Goal: Task Accomplishment & Management: Use online tool/utility

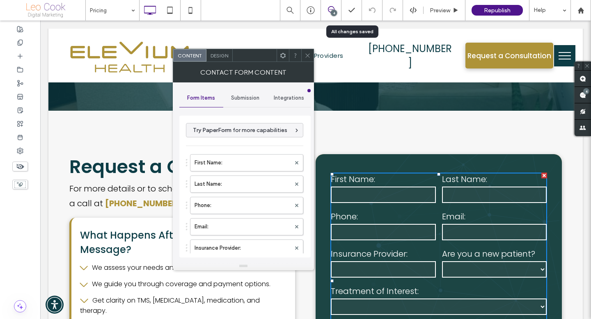
click at [307, 58] on icon at bounding box center [307, 56] width 6 height 6
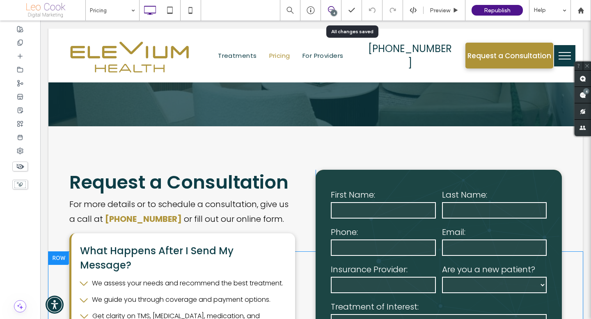
scroll to position [2434, 0]
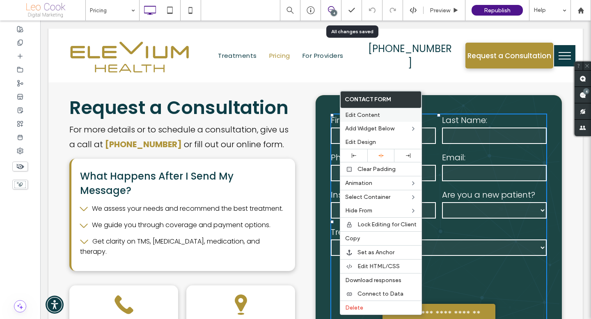
click at [353, 115] on span "Edit Content" at bounding box center [362, 115] width 35 height 7
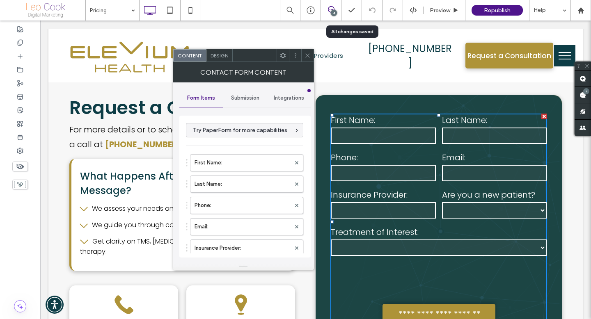
click at [284, 102] on div "Integrations" at bounding box center [289, 98] width 44 height 18
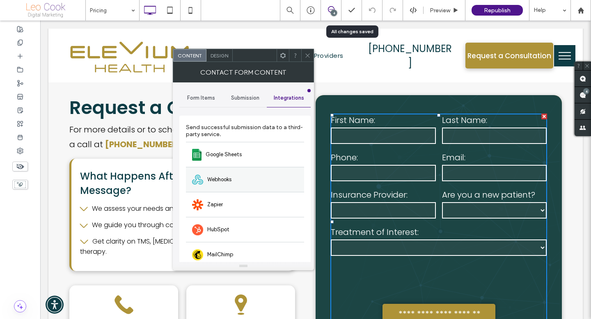
click at [241, 175] on div "Webhooks" at bounding box center [245, 179] width 118 height 25
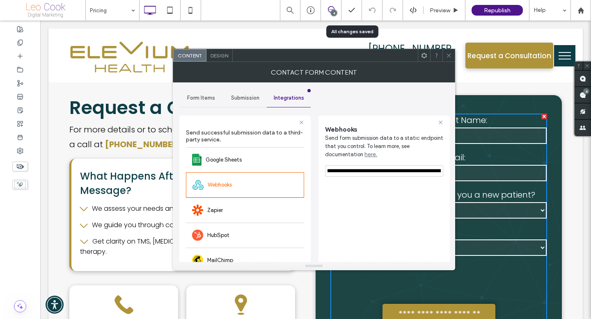
scroll to position [0, 218]
drag, startPoint x: 352, startPoint y: 168, endPoint x: 453, endPoint y: 169, distance: 101.8
click at [453, 169] on div "**********" at bounding box center [314, 172] width 282 height 180
click at [414, 197] on div "**********" at bounding box center [384, 223] width 118 height 207
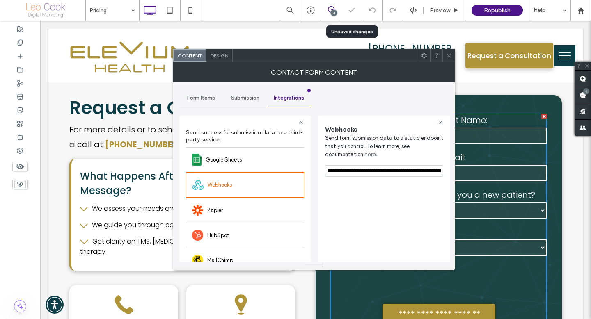
click at [447, 58] on icon at bounding box center [449, 56] width 6 height 6
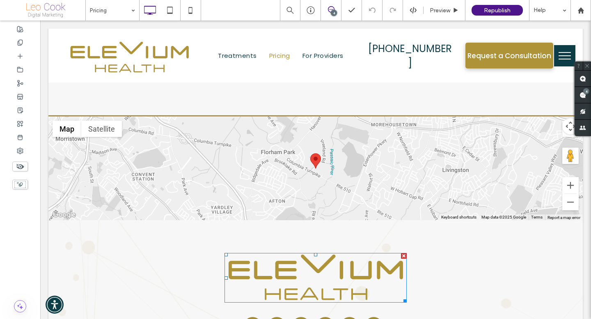
scroll to position [2419, 0]
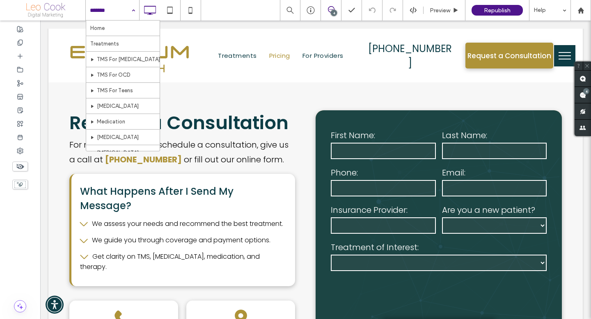
click at [225, 3] on div "Home Treatments TMS For Depression TMS For OCD TMS For Teens Psychotherapy Medi…" at bounding box center [338, 10] width 506 height 21
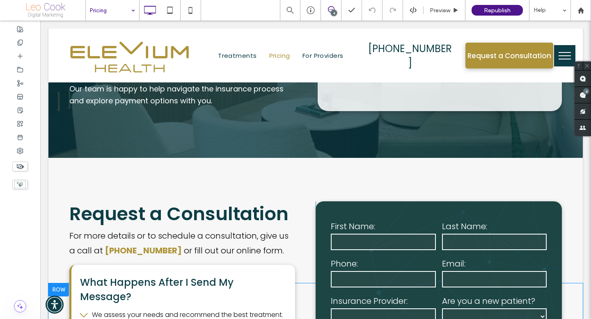
scroll to position [2335, 0]
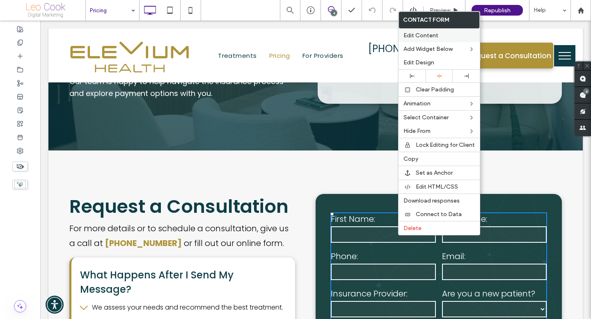
click at [429, 34] on span "Edit Content" at bounding box center [420, 35] width 35 height 7
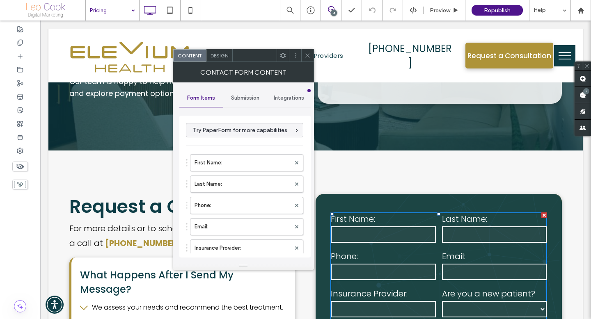
click at [254, 104] on div "Submission" at bounding box center [245, 98] width 44 height 18
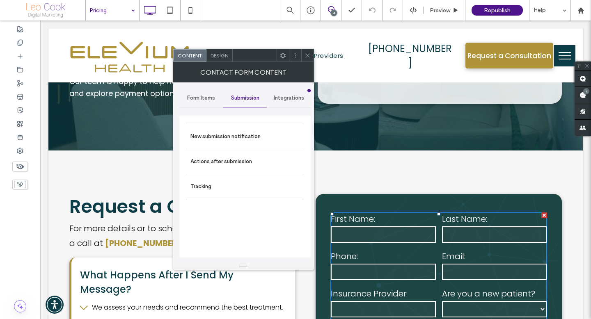
click at [283, 103] on div "Integrations" at bounding box center [289, 98] width 44 height 18
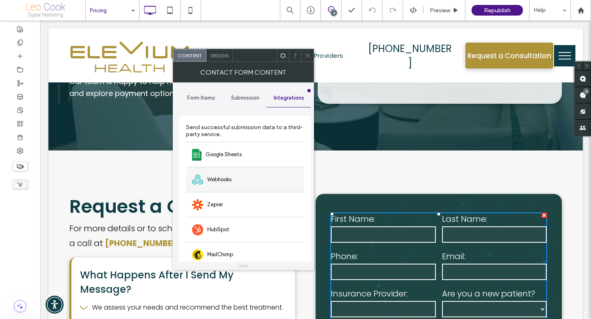
click at [267, 186] on div "Webhooks" at bounding box center [245, 179] width 118 height 25
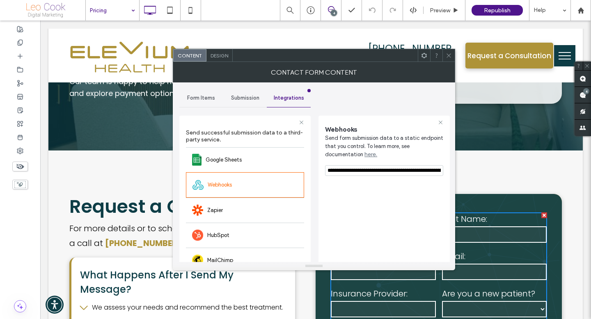
click at [357, 170] on input "**********" at bounding box center [384, 170] width 118 height 11
click at [448, 53] on icon at bounding box center [449, 56] width 6 height 6
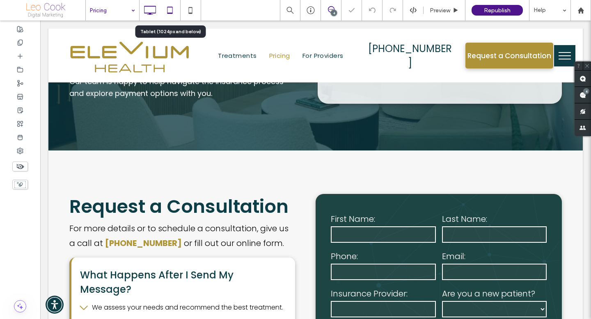
click at [177, 11] on icon at bounding box center [170, 10] width 16 height 16
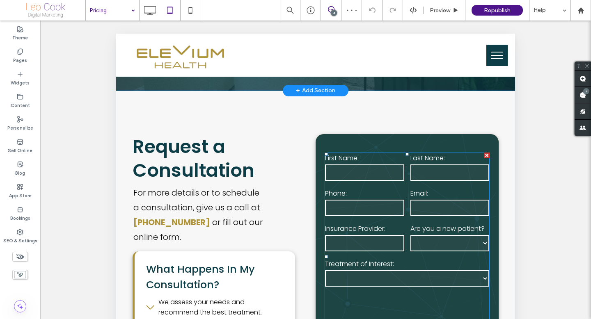
scroll to position [2544, 0]
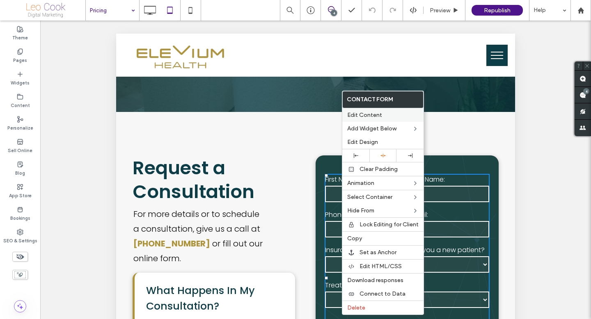
click at [354, 114] on span "Edit Content" at bounding box center [364, 115] width 35 height 7
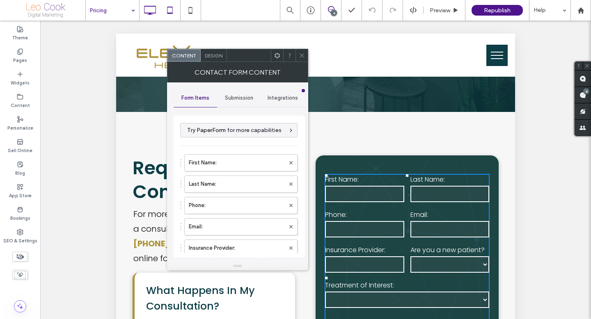
type input "**********"
click at [304, 57] on icon at bounding box center [302, 56] width 6 height 6
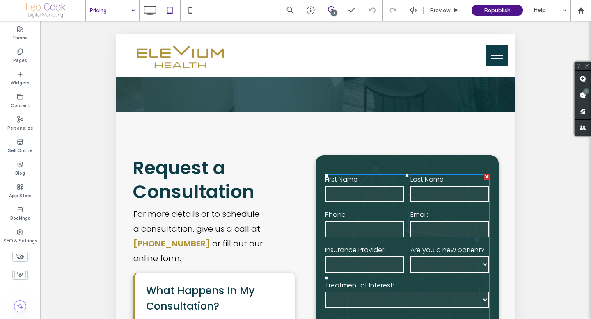
click at [152, 11] on icon at bounding box center [150, 10] width 16 height 16
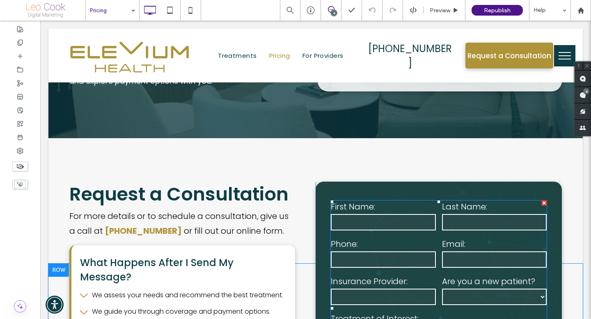
scroll to position [2326, 0]
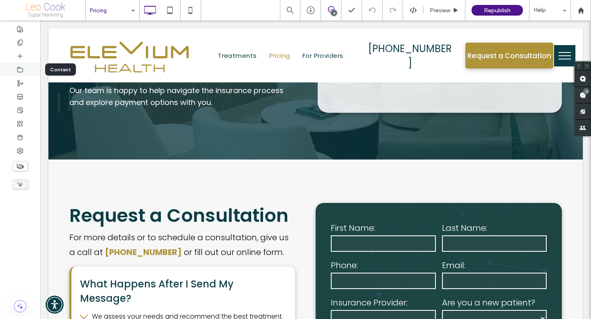
click at [18, 70] on icon at bounding box center [20, 69] width 7 height 7
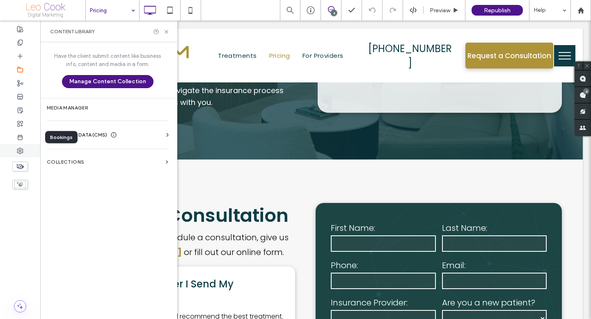
click at [22, 149] on icon at bounding box center [20, 151] width 7 height 7
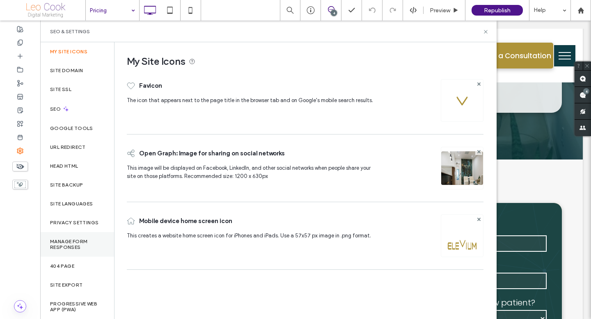
click at [89, 247] on label "Manage Form Responses" at bounding box center [77, 244] width 54 height 11
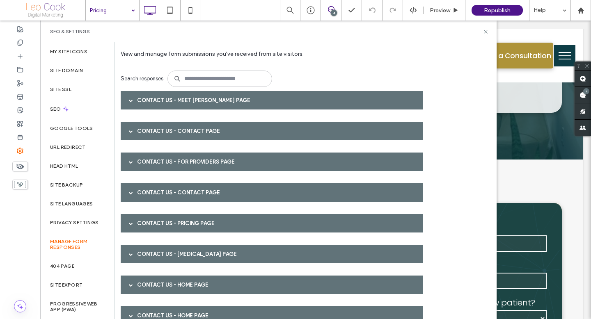
scroll to position [42, 0]
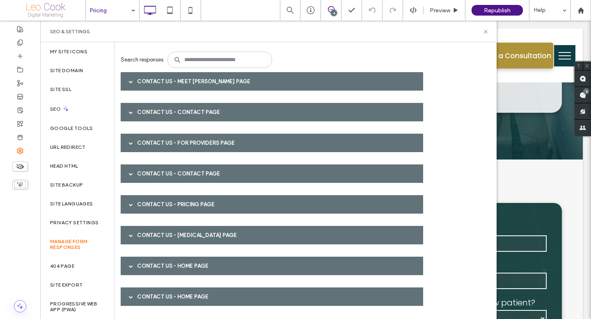
click at [208, 208] on div "Contact Us - Pricing page" at bounding box center [272, 204] width 302 height 18
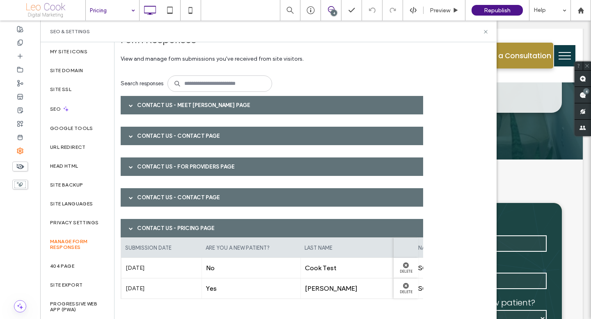
scroll to position [0, 0]
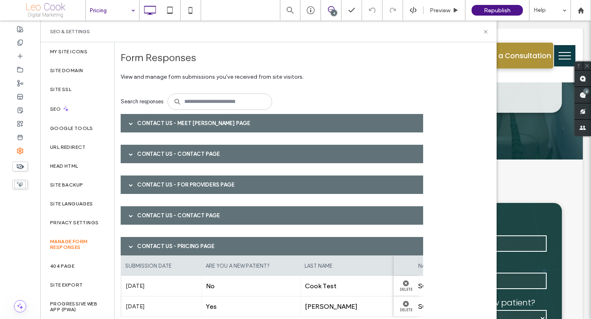
click at [201, 122] on div "Contact Us - Meet Dr. Krishnappa page" at bounding box center [272, 123] width 302 height 18
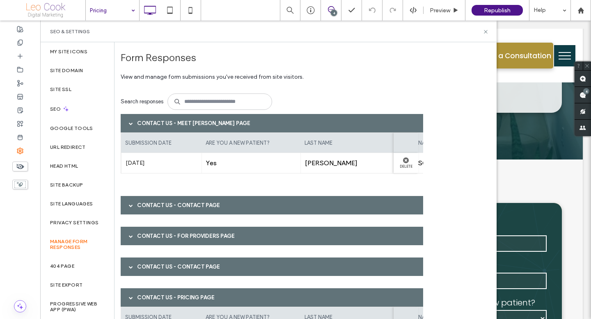
click at [211, 208] on div "Contact Us - Contact page" at bounding box center [272, 205] width 302 height 18
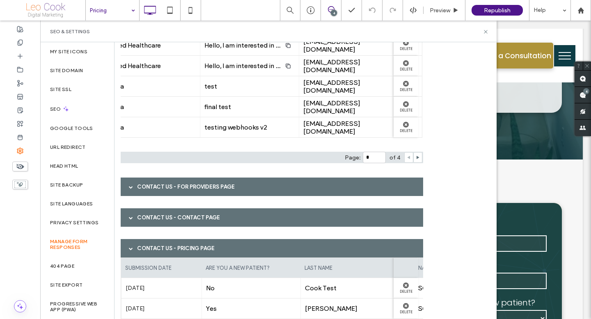
scroll to position [206, 0]
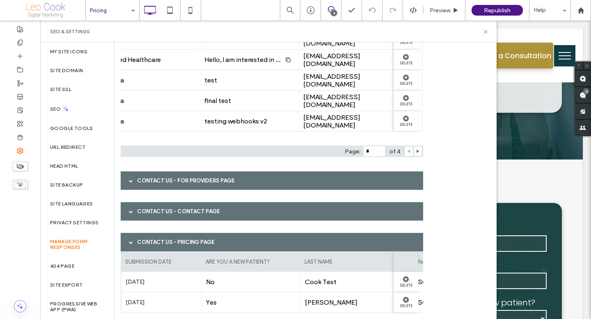
click at [240, 176] on div "Contact Us - For Providers page" at bounding box center [272, 181] width 302 height 18
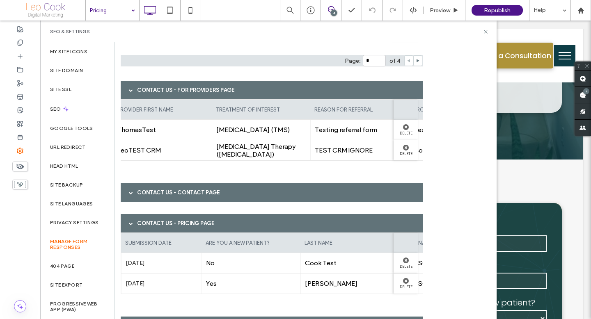
scroll to position [0, 0]
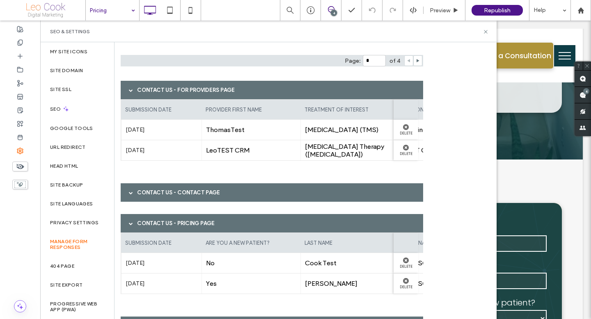
click at [231, 193] on div "Contact Us - Contact page" at bounding box center [272, 192] width 302 height 18
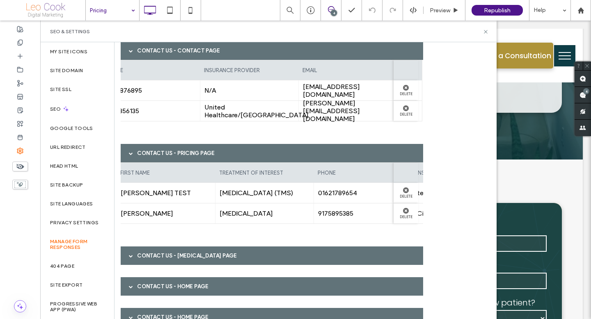
scroll to position [0, 359]
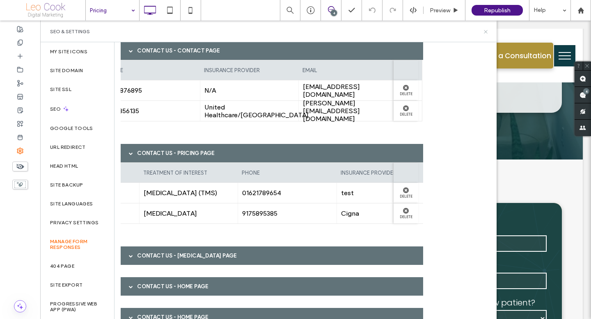
click at [485, 32] on icon at bounding box center [486, 32] width 6 height 6
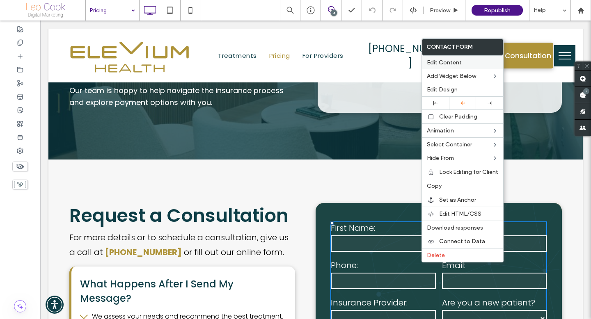
drag, startPoint x: 441, startPoint y: 63, endPoint x: 288, endPoint y: 86, distance: 154.0
click at [441, 63] on span "Edit Content" at bounding box center [444, 62] width 35 height 7
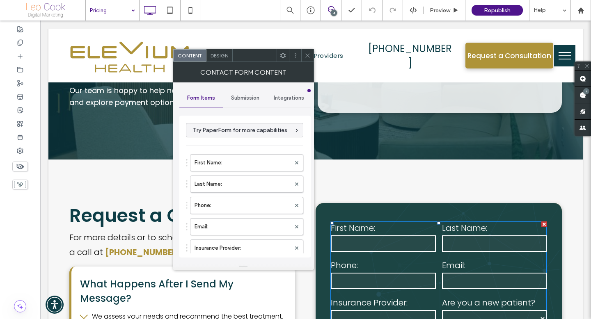
click at [251, 98] on span "Submission" at bounding box center [245, 98] width 28 height 7
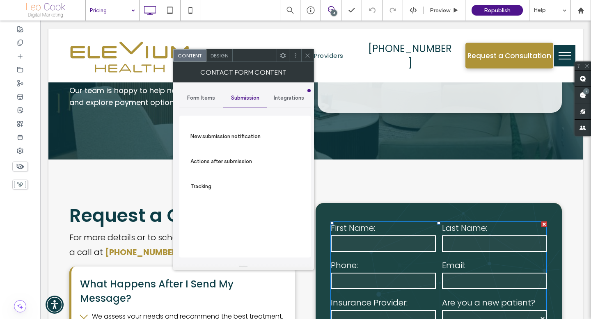
click at [293, 98] on span "Integrations" at bounding box center [289, 98] width 30 height 7
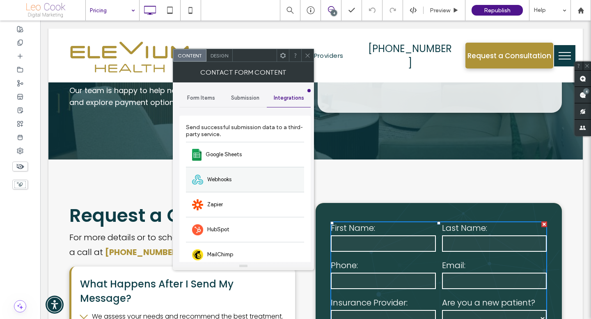
click at [240, 176] on div "Webhooks" at bounding box center [245, 179] width 118 height 25
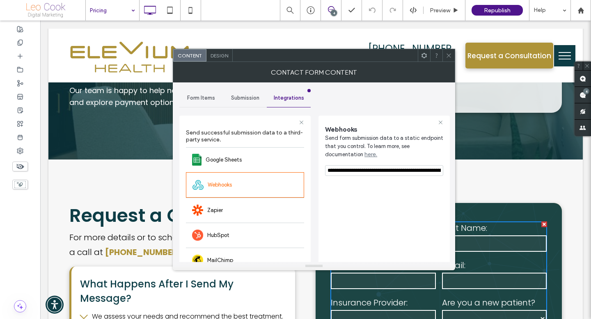
click at [342, 168] on input "**********" at bounding box center [384, 170] width 118 height 11
click at [448, 53] on icon at bounding box center [449, 56] width 6 height 6
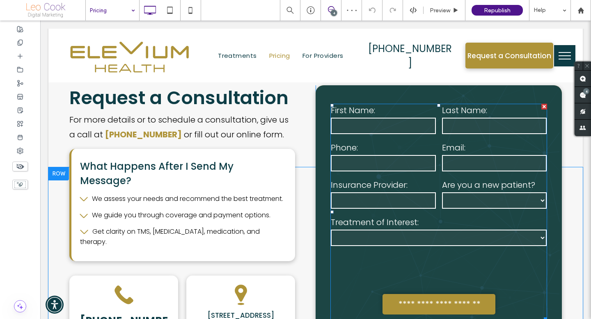
scroll to position [2354, 0]
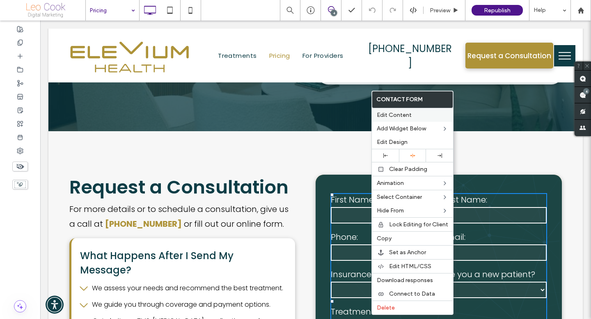
click at [393, 117] on span "Edit Content" at bounding box center [394, 115] width 35 height 7
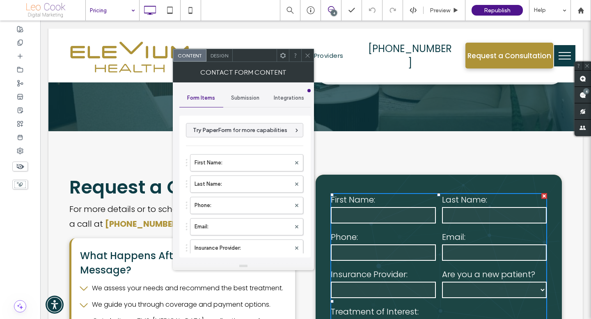
click at [239, 97] on span "Submission" at bounding box center [245, 98] width 28 height 7
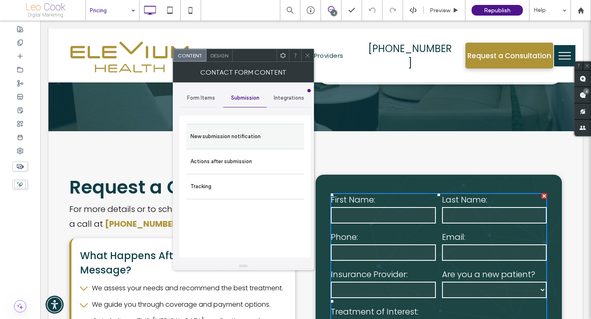
click at [231, 135] on label "New submission notification" at bounding box center [245, 136] width 110 height 16
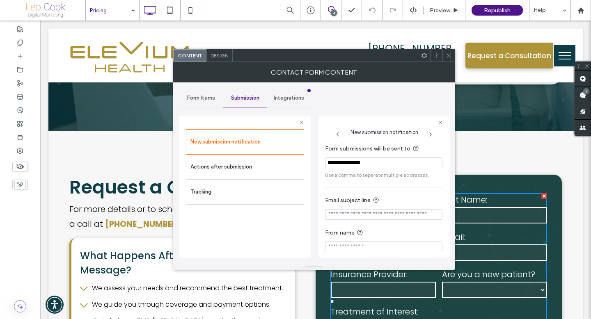
click at [280, 100] on span "Integrations" at bounding box center [289, 98] width 30 height 7
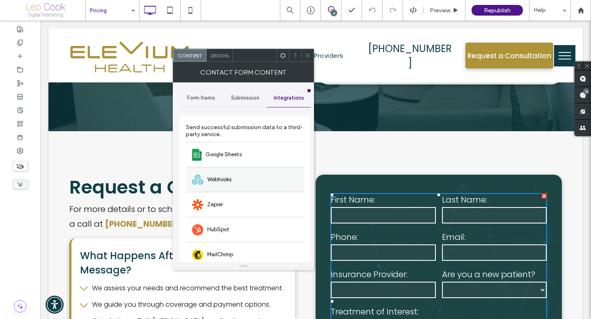
click at [240, 176] on div "Webhooks" at bounding box center [245, 179] width 118 height 25
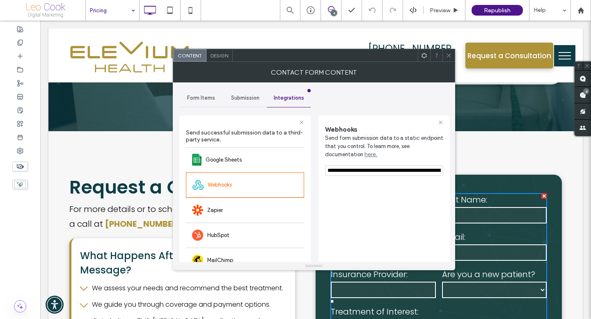
click at [357, 172] on input "**********" at bounding box center [384, 170] width 118 height 11
click at [448, 55] on icon at bounding box center [449, 56] width 6 height 6
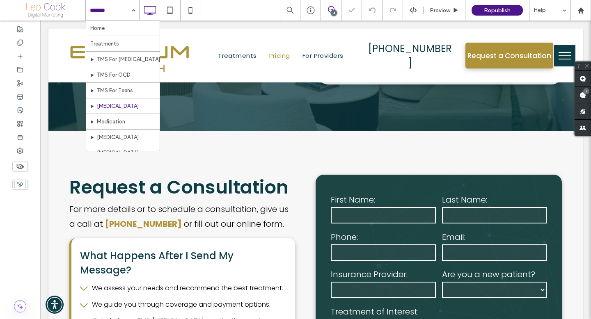
scroll to position [300, 0]
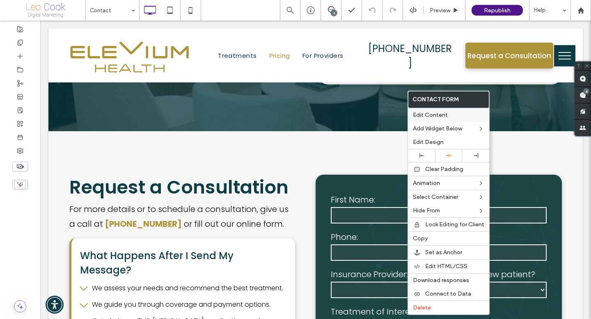
click at [424, 115] on span "Edit Content" at bounding box center [430, 115] width 35 height 7
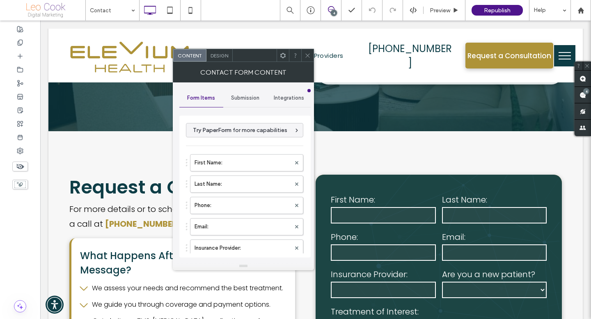
click at [261, 107] on hr at bounding box center [244, 107] width 131 height 0
click at [246, 100] on span "Submission" at bounding box center [245, 98] width 28 height 7
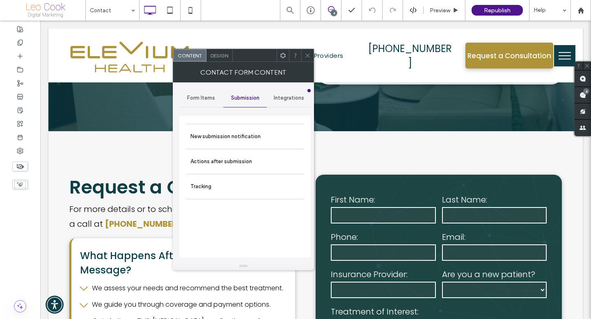
click at [284, 54] on icon at bounding box center [283, 56] width 6 height 6
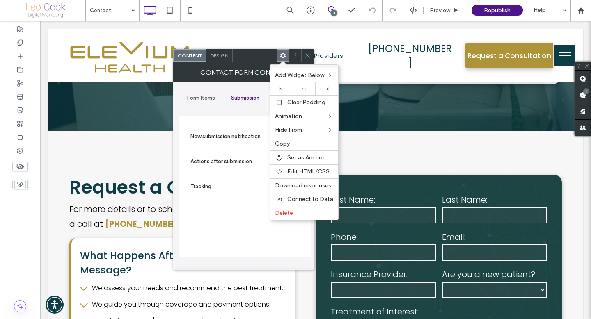
click at [284, 52] on span at bounding box center [283, 55] width 6 height 11
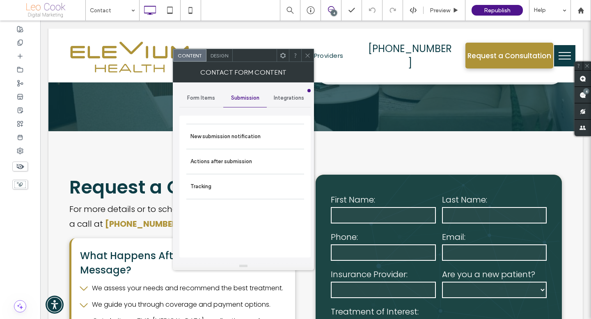
click at [297, 108] on div "Form Items Submission Integrations New submission notification Actions after su…" at bounding box center [244, 175] width 131 height 173
click at [297, 101] on span "Integrations" at bounding box center [289, 98] width 30 height 7
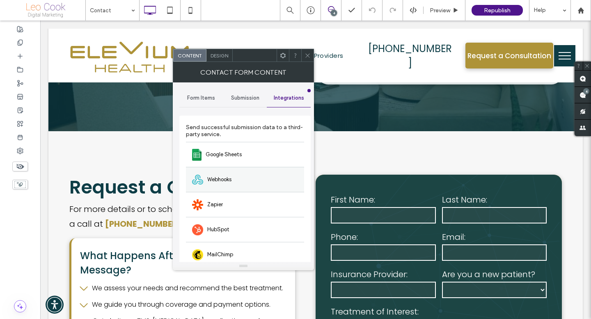
click at [255, 182] on div "Webhooks" at bounding box center [245, 179] width 118 height 25
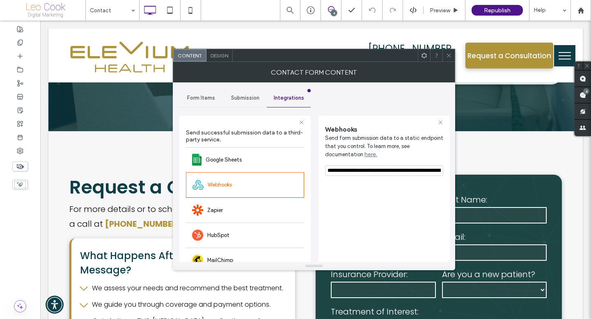
click at [348, 172] on input "**********" at bounding box center [384, 170] width 118 height 11
click at [451, 57] on icon at bounding box center [449, 56] width 6 height 6
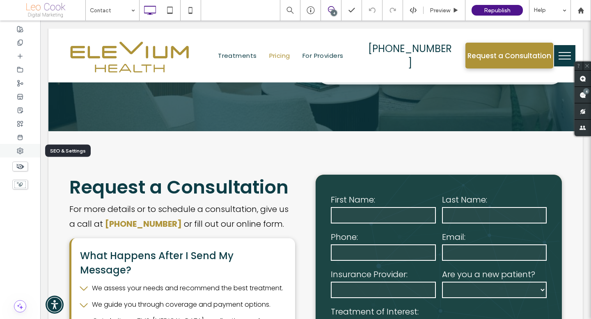
click at [17, 151] on use at bounding box center [20, 151] width 6 height 6
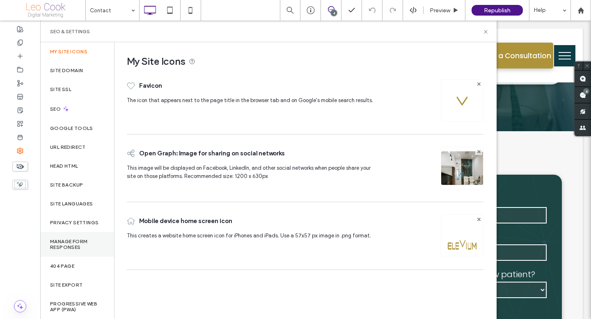
click at [82, 242] on label "Manage Form Responses" at bounding box center [77, 244] width 54 height 11
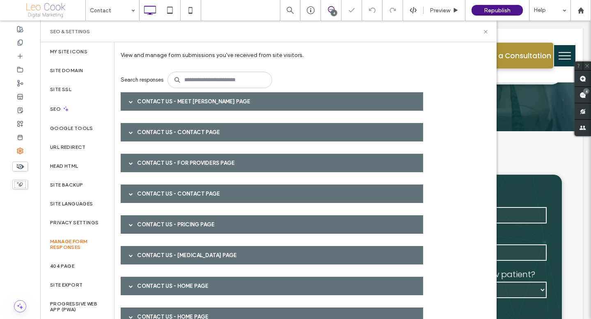
scroll to position [42, 0]
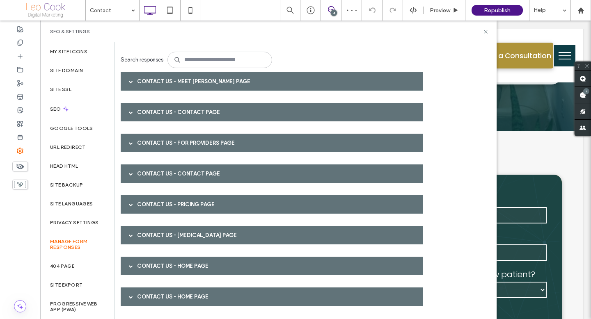
click at [211, 168] on div "Contact Us - Contact page" at bounding box center [272, 174] width 302 height 18
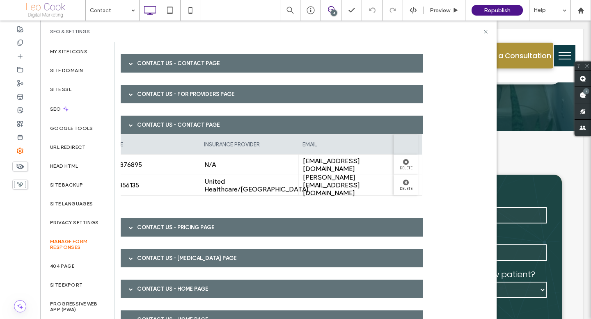
scroll to position [91, 0]
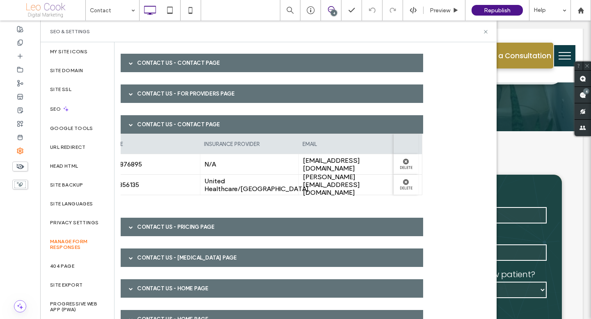
click at [266, 131] on div "Contact Us - Contact page" at bounding box center [272, 124] width 302 height 18
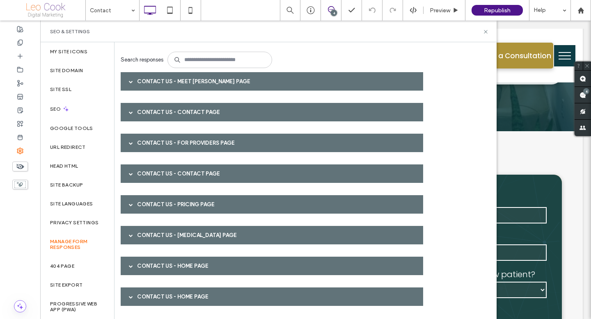
scroll to position [0, 0]
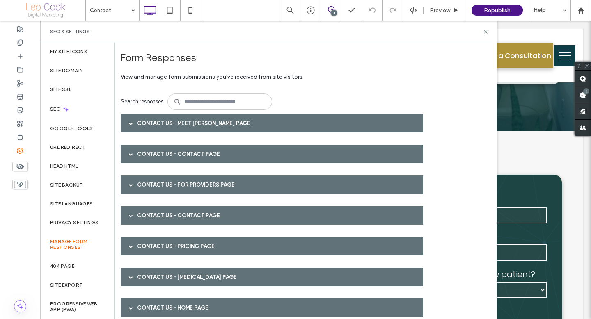
click at [231, 151] on div "Contact Us - Contact page" at bounding box center [272, 154] width 302 height 18
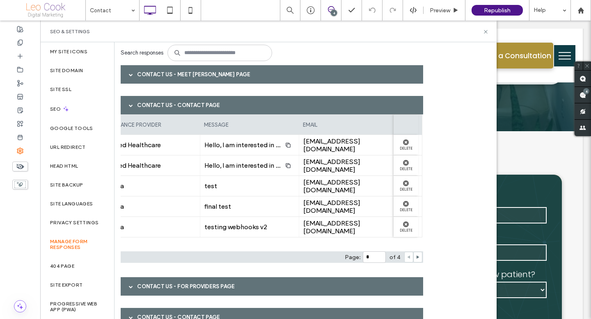
scroll to position [60, 0]
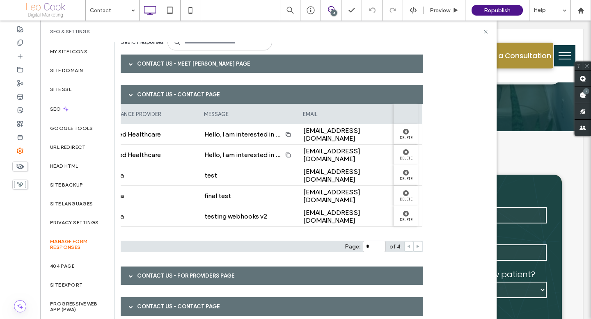
click at [419, 249] on span at bounding box center [418, 247] width 4 height 10
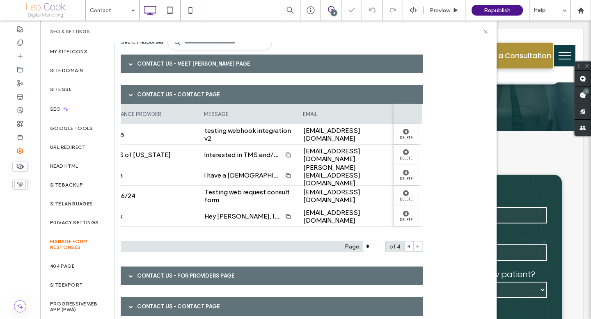
click at [419, 249] on span at bounding box center [418, 247] width 4 height 10
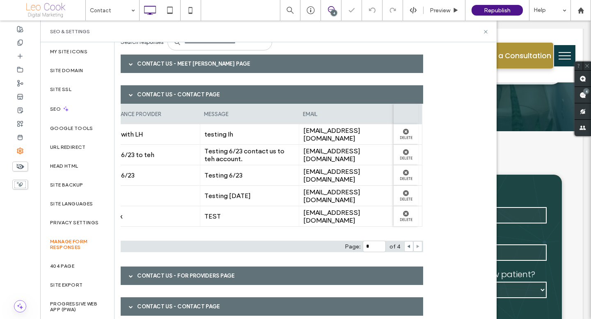
click at [419, 249] on span at bounding box center [418, 247] width 4 height 10
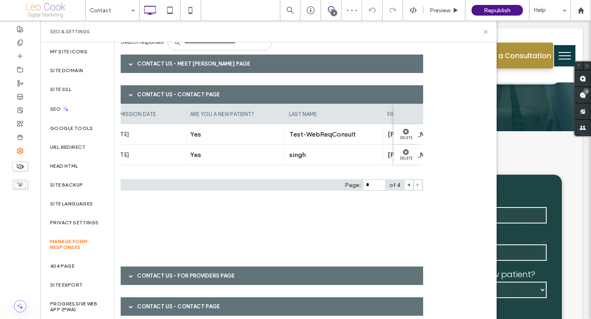
scroll to position [0, 0]
click at [407, 185] on use at bounding box center [408, 184] width 3 height 3
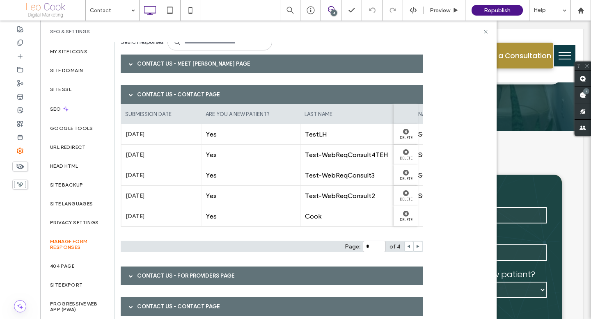
click at [404, 245] on div at bounding box center [408, 246] width 9 height 11
click at [406, 247] on div at bounding box center [408, 246] width 9 height 11
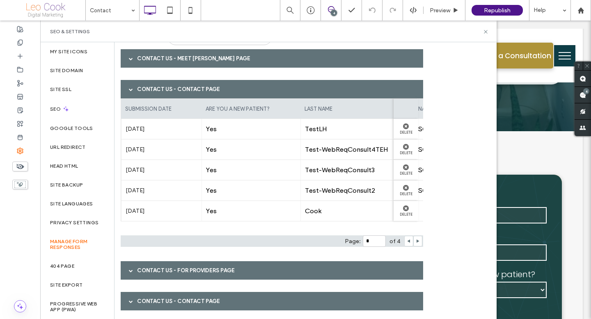
scroll to position [66, 0]
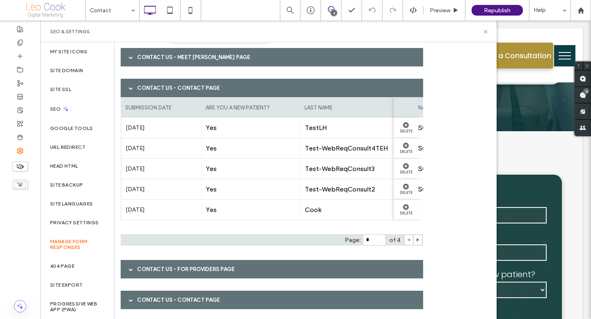
click at [410, 237] on span at bounding box center [409, 240] width 4 height 10
click at [410, 242] on icon at bounding box center [409, 240] width 4 height 4
type input "*"
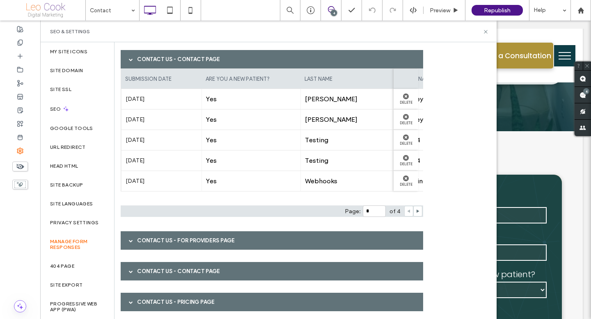
scroll to position [192, 0]
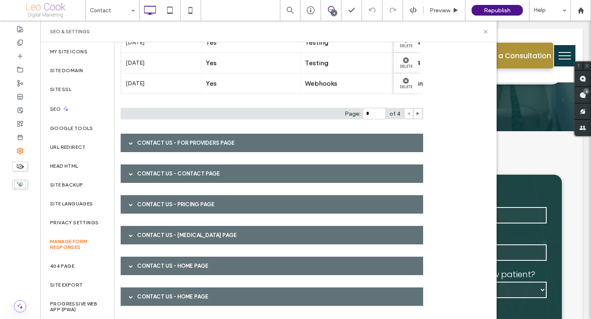
click at [231, 178] on div "Contact Us - Contact page" at bounding box center [272, 174] width 302 height 18
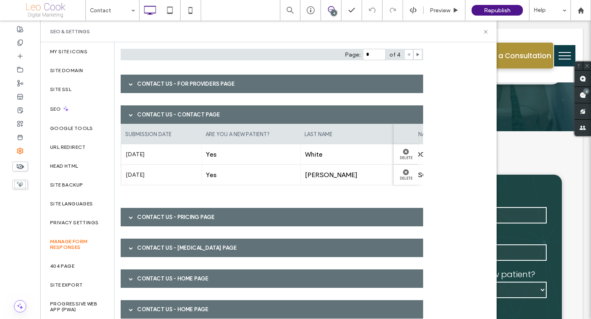
scroll to position [264, 0]
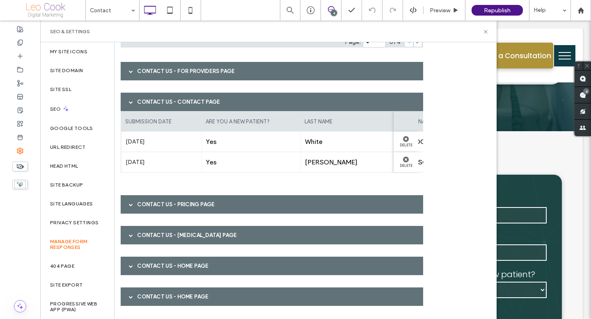
click at [229, 270] on div "Contact Us - Home page" at bounding box center [272, 266] width 302 height 18
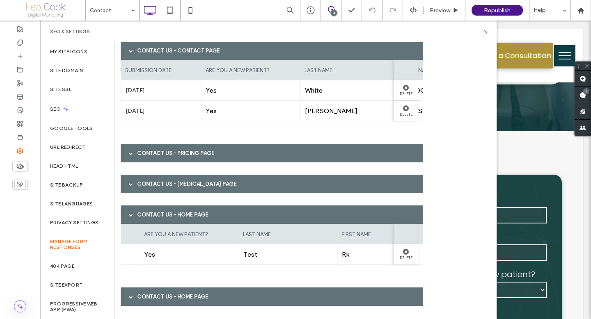
scroll to position [0, 132]
click at [247, 296] on div "Contact Us - Home page" at bounding box center [272, 297] width 302 height 18
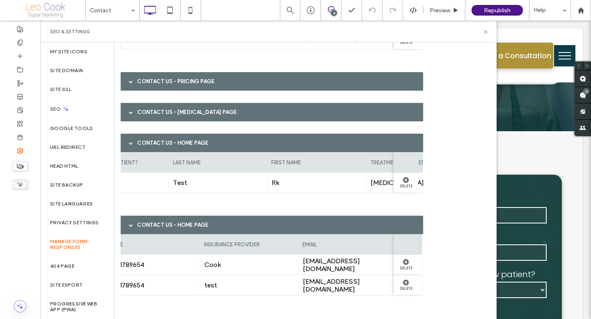
scroll to position [0, 499]
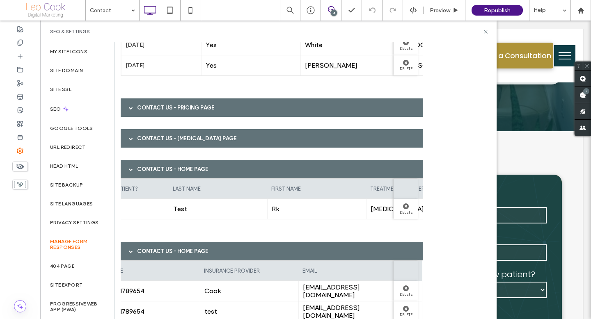
scroll to position [301, 0]
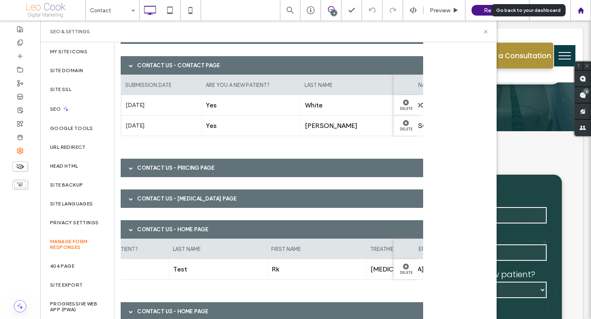
click at [577, 12] on icon at bounding box center [580, 10] width 7 height 7
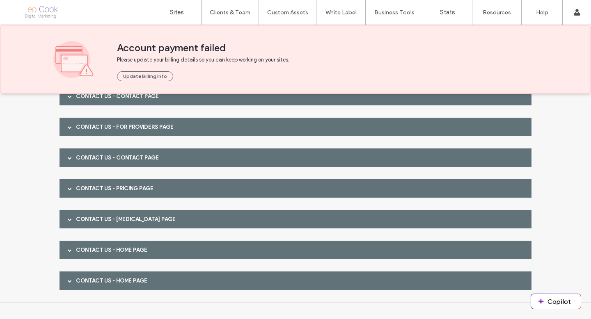
scroll to position [82, 0]
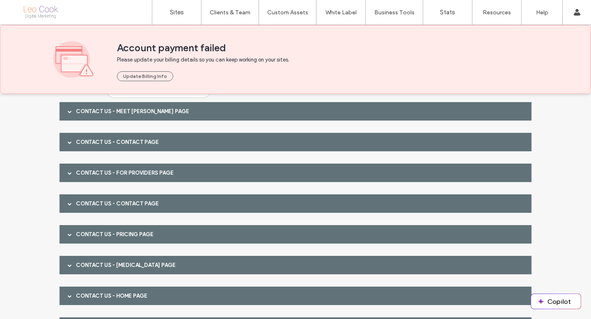
click at [144, 202] on div "Contact Us - Contact page" at bounding box center [296, 204] width 472 height 18
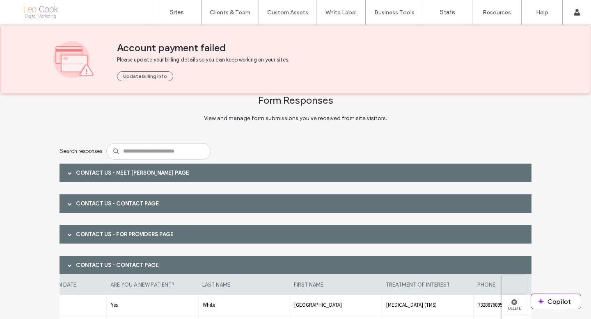
scroll to position [0, 0]
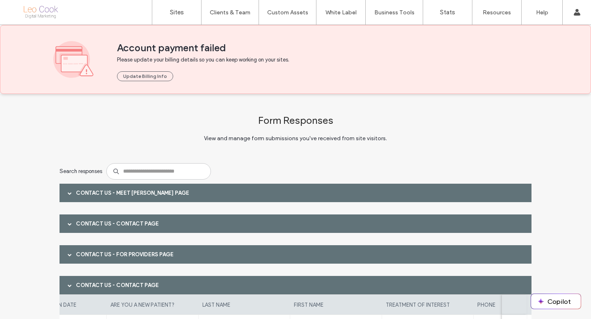
click at [156, 221] on div "Contact Us - Contact page" at bounding box center [296, 224] width 472 height 18
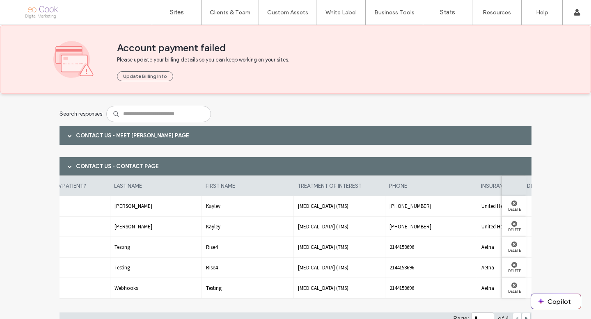
scroll to position [38, 0]
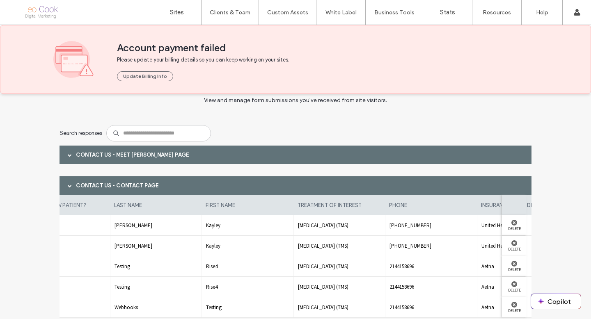
click at [103, 157] on div "Contact Us - Meet Dr. Krishnappa page" at bounding box center [296, 155] width 472 height 18
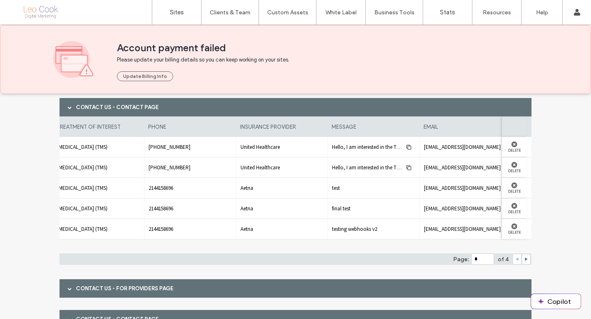
scroll to position [0, 373]
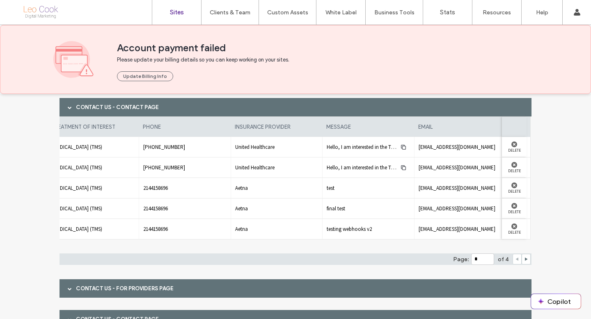
click at [176, 14] on label "Sites" at bounding box center [177, 12] width 14 height 7
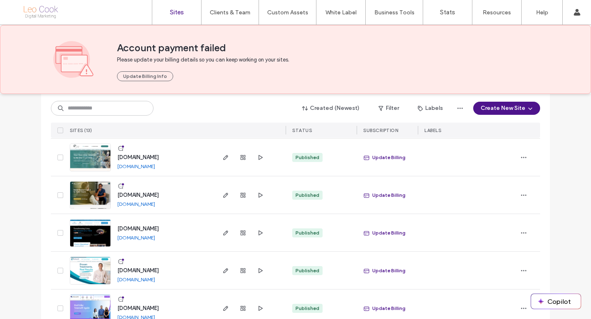
scroll to position [318, 0]
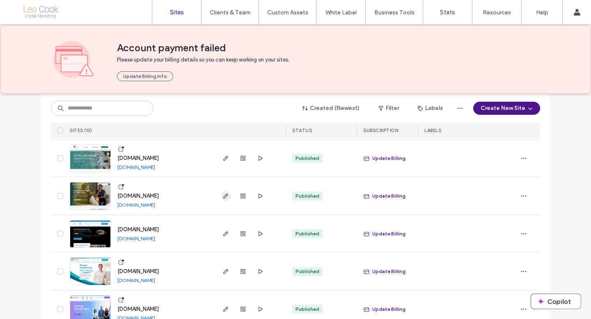
click at [225, 197] on icon "button" at bounding box center [225, 196] width 7 height 7
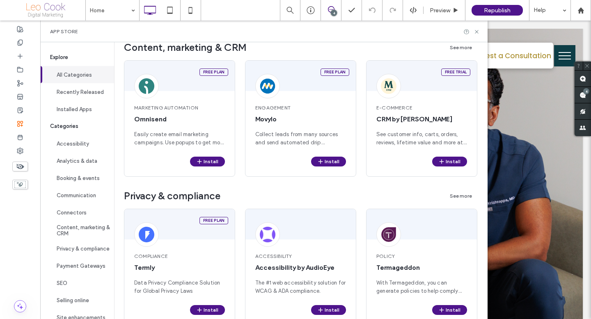
scroll to position [1105, 0]
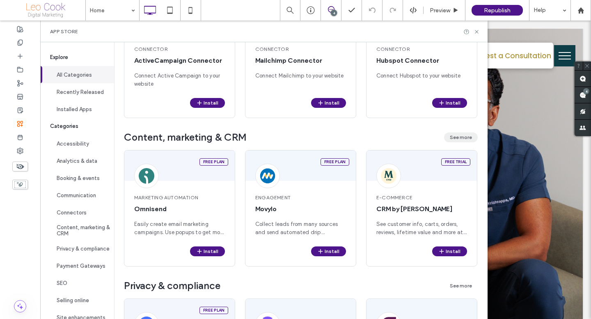
click at [467, 135] on button "See more" at bounding box center [461, 138] width 34 height 10
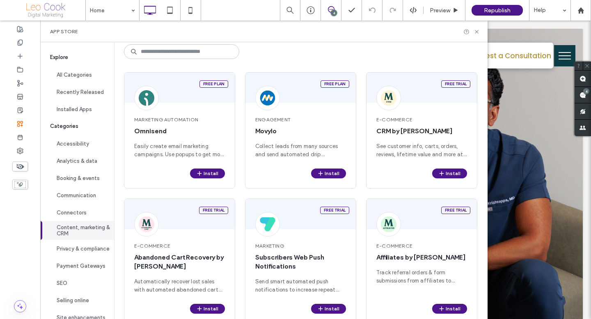
scroll to position [0, 0]
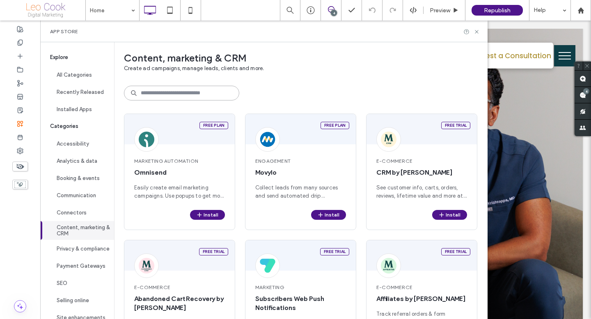
click at [161, 94] on input at bounding box center [181, 93] width 115 height 15
type input "*"
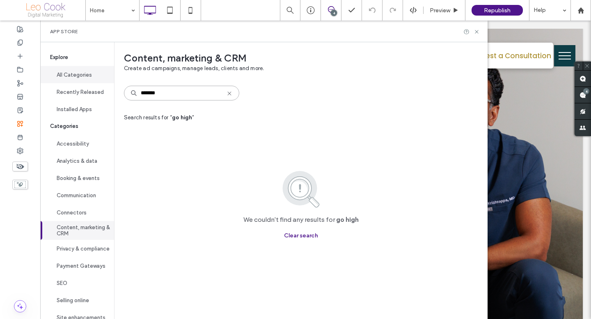
type input "*******"
click at [92, 72] on button "All Categories" at bounding box center [77, 74] width 74 height 17
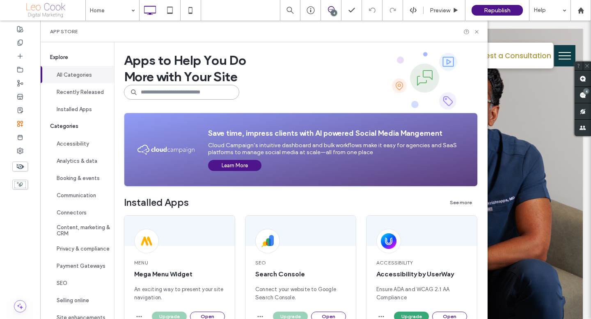
click at [172, 93] on input at bounding box center [181, 92] width 115 height 15
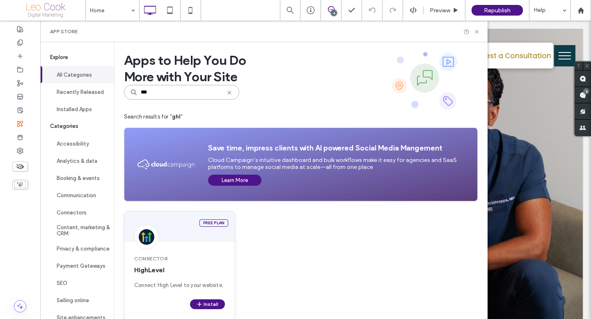
scroll to position [14, 0]
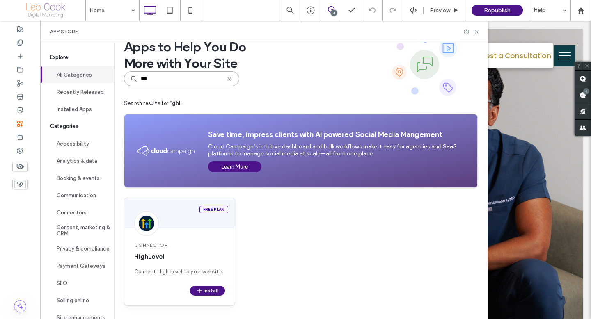
type input "***"
click at [195, 228] on div "Free plan" at bounding box center [179, 213] width 110 height 30
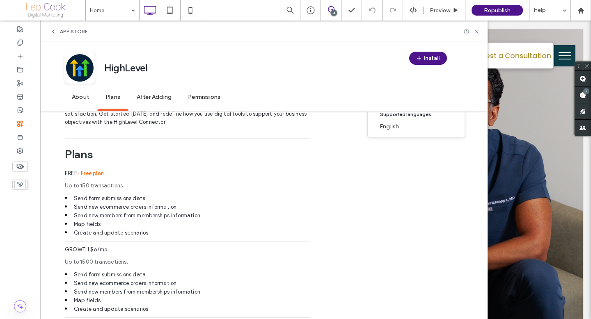
scroll to position [666, 0]
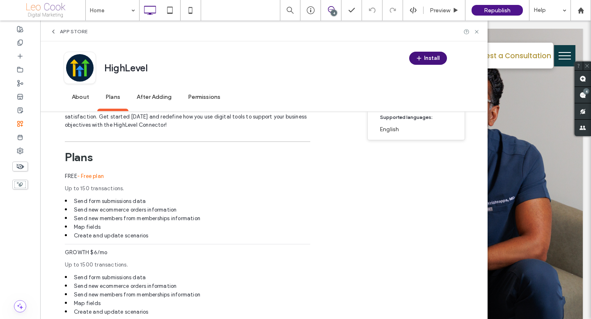
click at [422, 57] on span "button" at bounding box center [420, 58] width 8 height 12
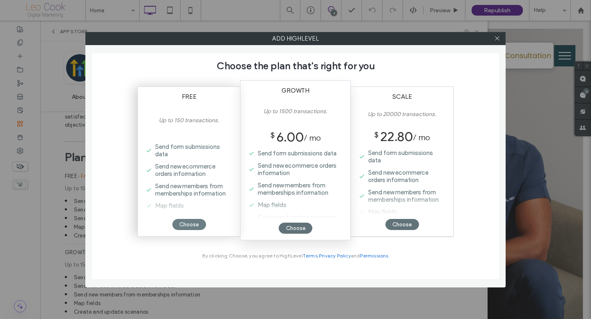
click at [188, 224] on div "Choose" at bounding box center [189, 224] width 34 height 11
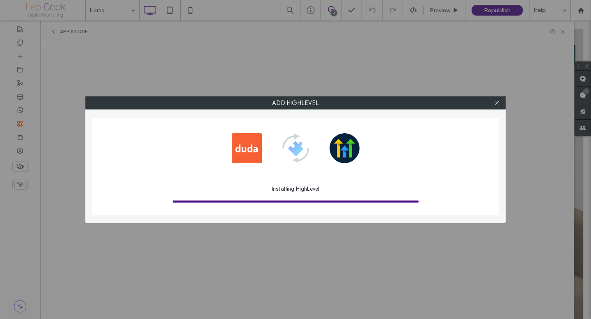
scroll to position [0, 0]
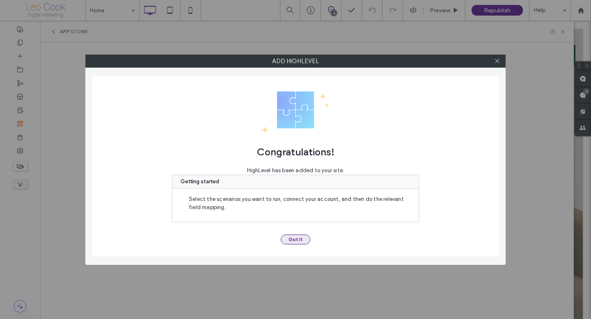
click at [302, 241] on button "Got It" at bounding box center [296, 240] width 30 height 10
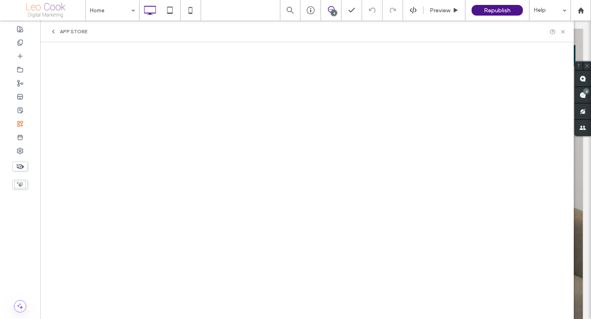
click at [68, 34] on span "App Store" at bounding box center [73, 31] width 27 height 7
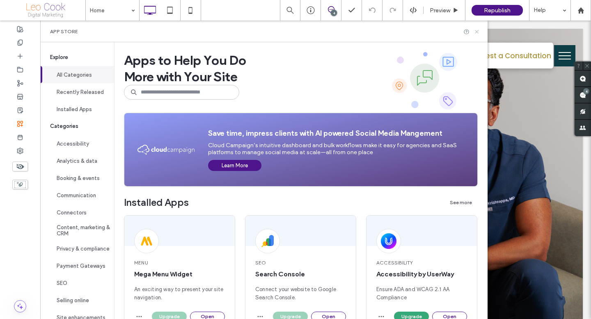
click at [476, 31] on icon at bounding box center [477, 32] width 6 height 6
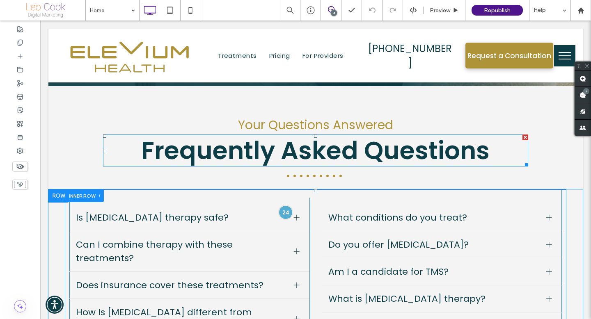
scroll to position [2351, 0]
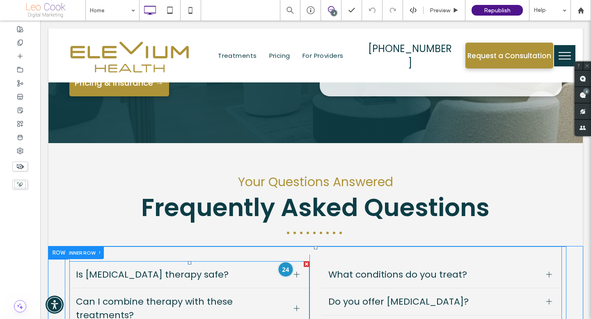
click at [284, 262] on div at bounding box center [285, 269] width 15 height 15
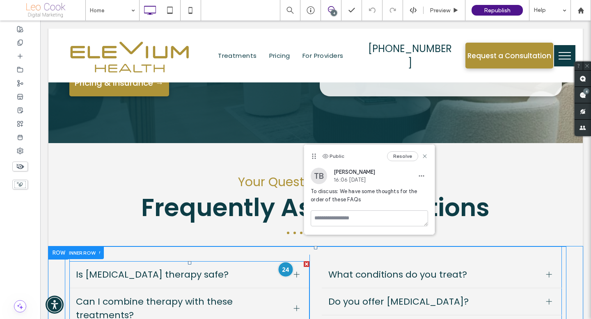
click at [284, 262] on div at bounding box center [285, 269] width 15 height 15
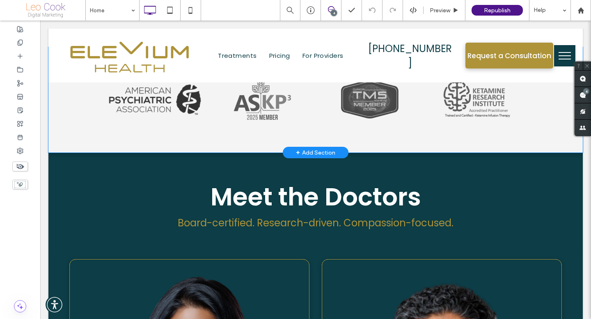
scroll to position [567, 0]
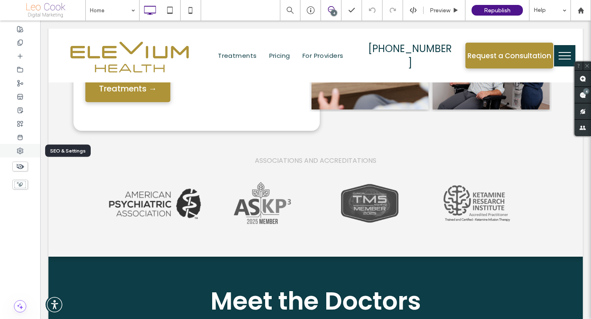
click at [23, 155] on div at bounding box center [20, 151] width 40 height 14
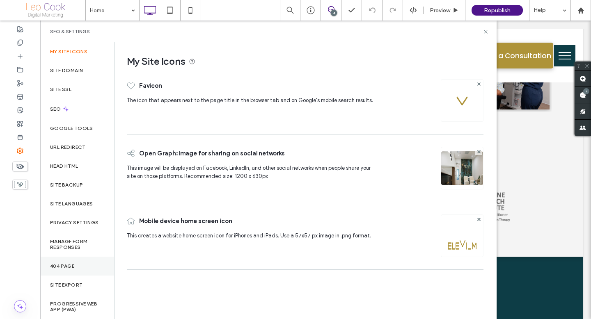
click at [83, 258] on div "404 Page" at bounding box center [77, 266] width 74 height 19
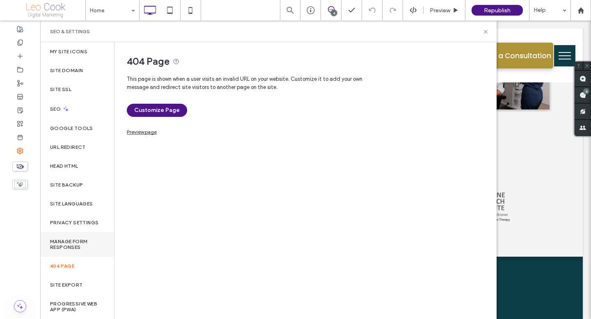
click at [82, 247] on label "Manage Form Responses" at bounding box center [77, 244] width 54 height 11
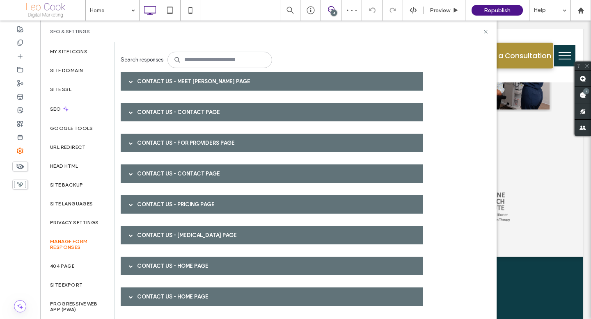
scroll to position [0, 0]
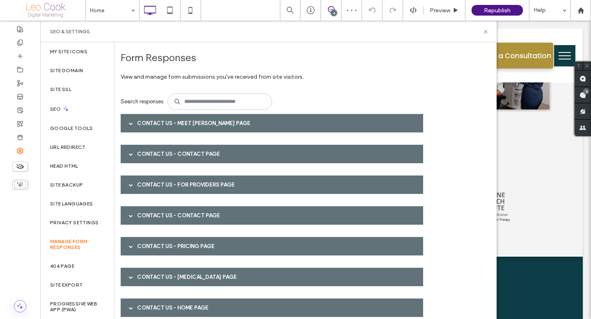
click at [216, 133] on div "Contact Us - Meet Dr. Krishnappa page Contact Us - Contact page Contact Us - Fo…" at bounding box center [275, 237] width 308 height 246
click at [198, 150] on div "Contact Us - Contact page" at bounding box center [272, 154] width 302 height 18
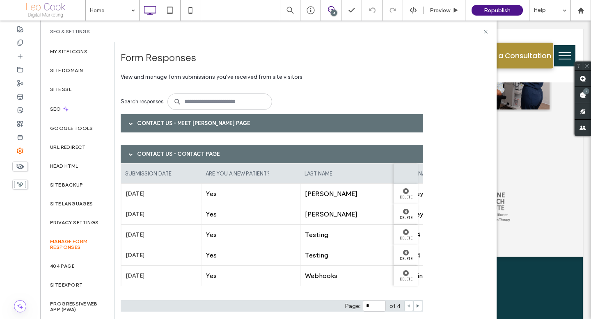
scroll to position [27, 0]
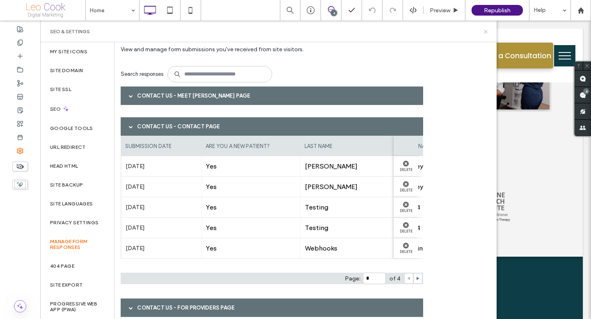
click at [485, 32] on icon at bounding box center [486, 32] width 6 height 6
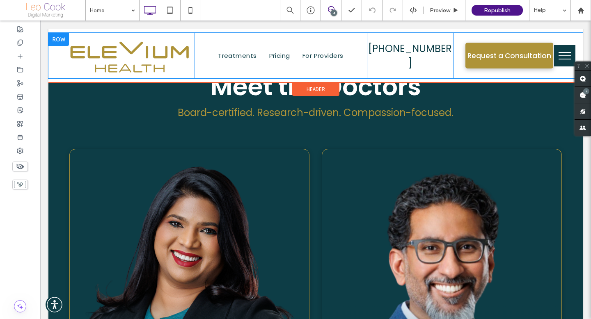
scroll to position [1115, 0]
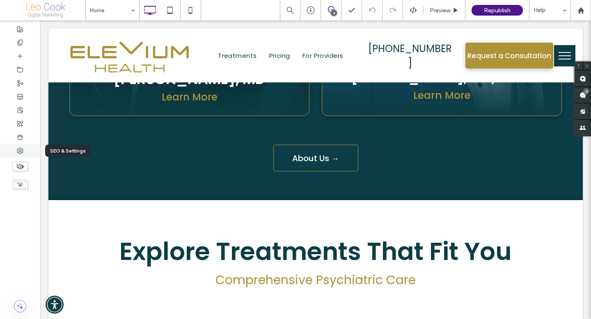
click at [20, 150] on use at bounding box center [20, 151] width 6 height 6
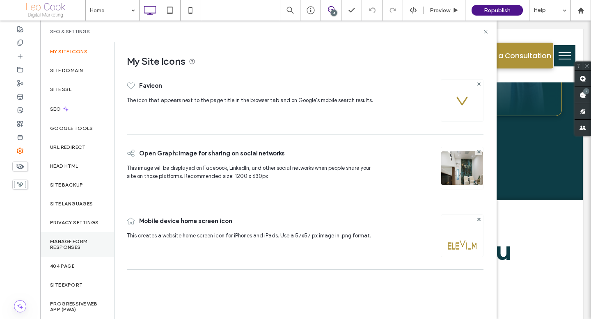
click at [81, 241] on label "Manage Form Responses" at bounding box center [77, 244] width 54 height 11
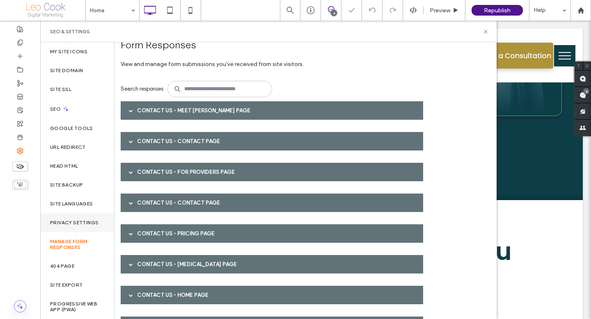
scroll to position [16, 0]
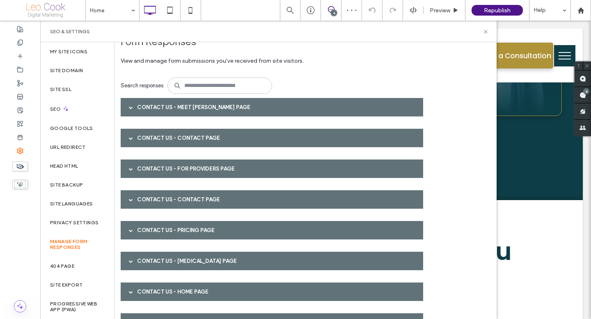
click at [193, 138] on div "Contact Us - Contact page" at bounding box center [272, 138] width 302 height 18
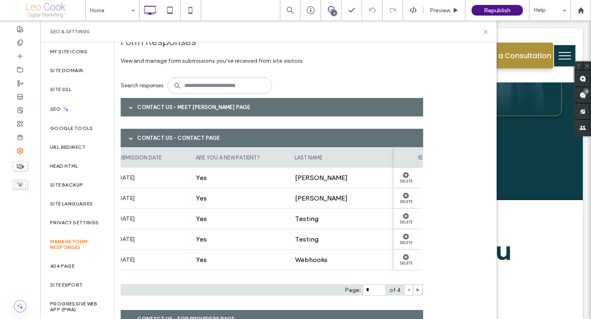
scroll to position [0, 12]
click at [416, 291] on icon at bounding box center [418, 290] width 4 height 4
type input "*"
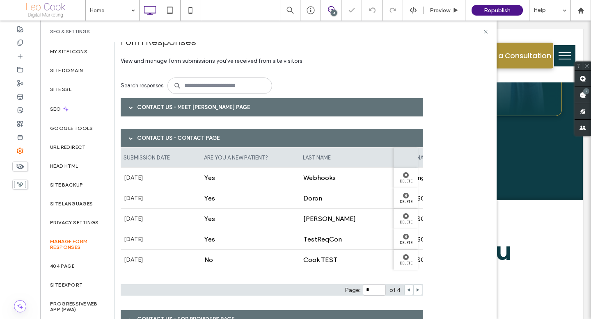
scroll to position [0, 1]
click at [210, 133] on div "Contact Us - Contact page" at bounding box center [272, 138] width 302 height 18
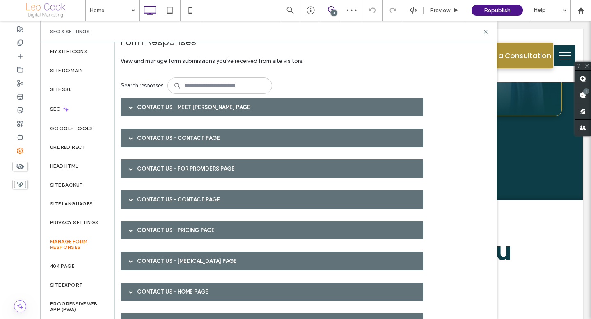
click at [215, 107] on div "Contact Us - Meet Dr. Krishnappa page" at bounding box center [272, 107] width 302 height 18
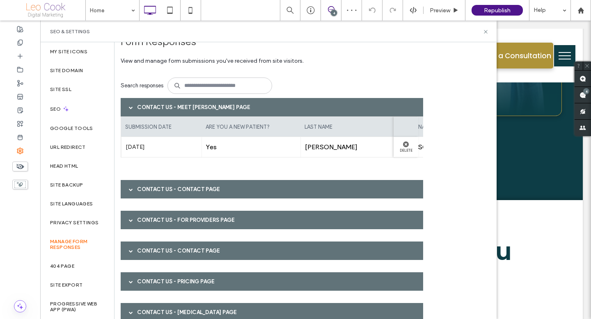
scroll to position [93, 0]
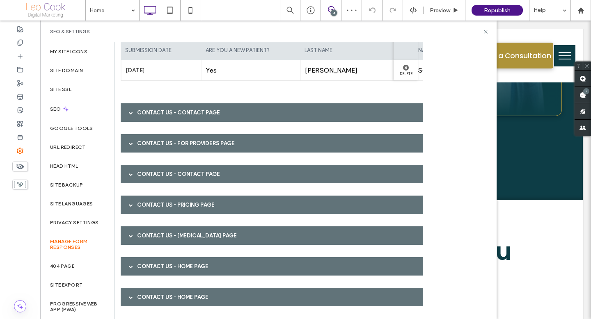
click at [225, 176] on div "Contact Us - Contact page" at bounding box center [272, 174] width 302 height 18
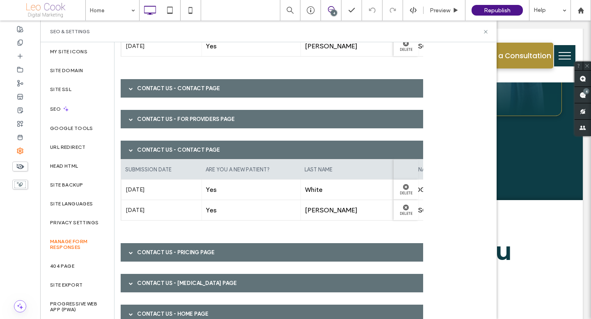
scroll to position [145, 0]
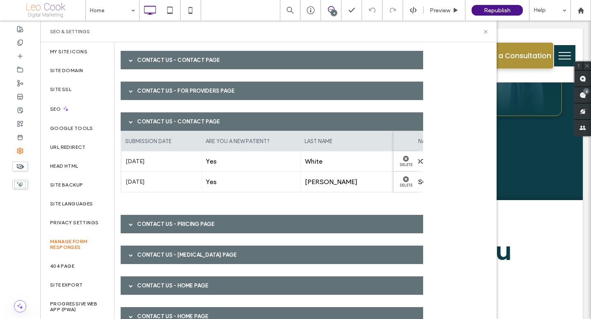
click at [203, 88] on div "Contact Us - For Providers page" at bounding box center [272, 91] width 302 height 18
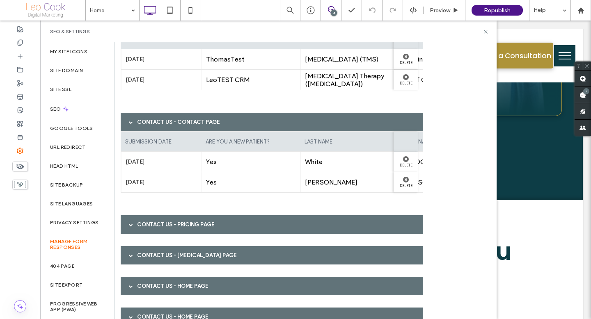
scroll to position [237, 0]
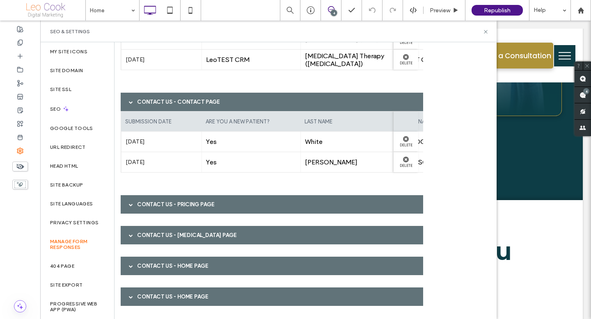
click at [217, 206] on div "Contact Us - Pricing page" at bounding box center [272, 204] width 302 height 18
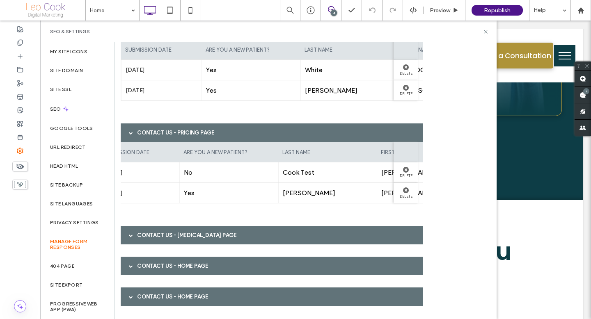
scroll to position [0, 0]
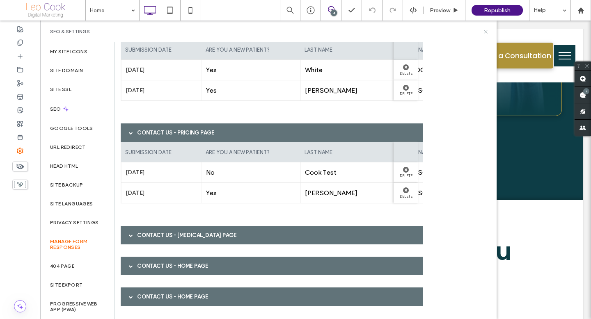
click at [484, 32] on icon at bounding box center [486, 32] width 6 height 6
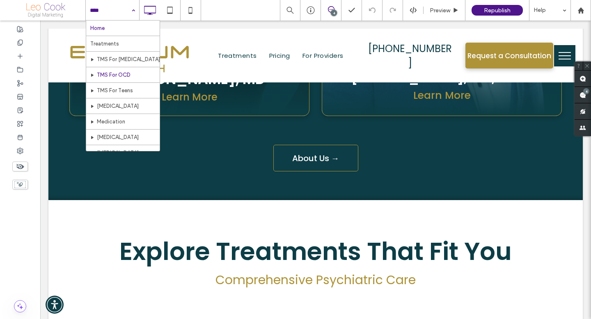
scroll to position [146, 0]
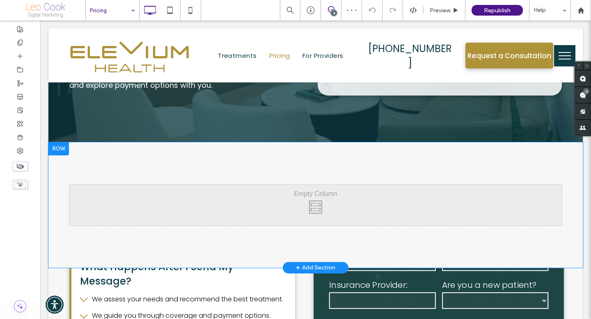
scroll to position [2413, 0]
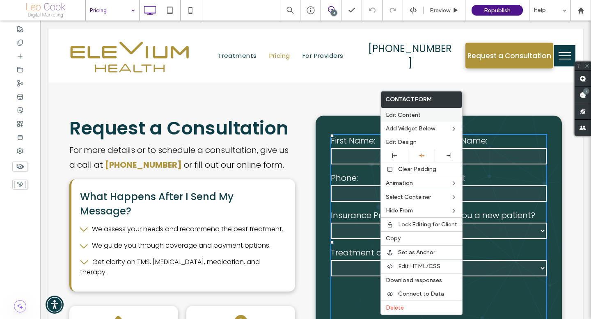
click at [401, 110] on div "Edit Content" at bounding box center [421, 115] width 81 height 14
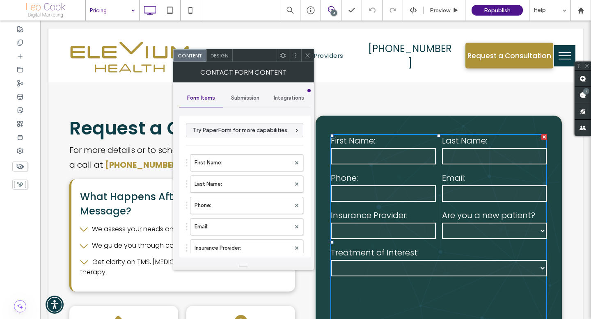
click at [247, 104] on div "Submission" at bounding box center [245, 98] width 44 height 18
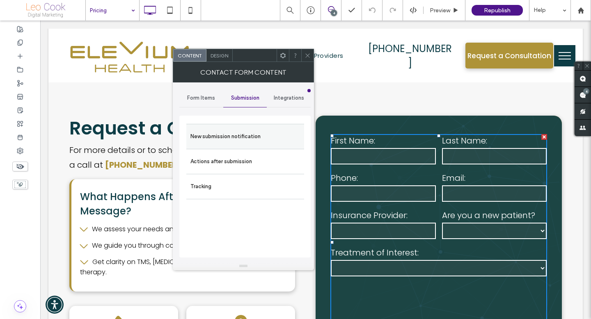
click at [242, 137] on label "New submission notification" at bounding box center [245, 136] width 110 height 16
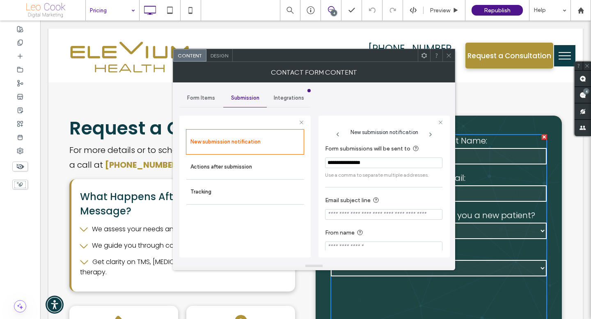
click at [285, 96] on span "Integrations" at bounding box center [289, 98] width 30 height 7
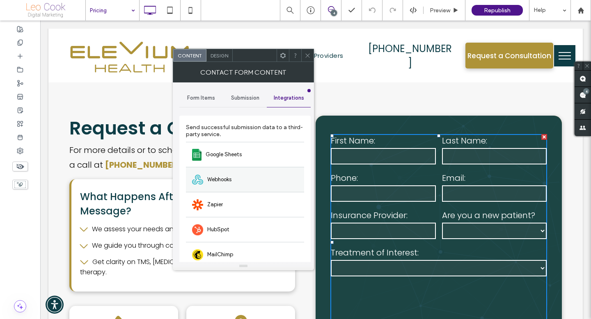
click at [256, 191] on div "Webhooks" at bounding box center [245, 179] width 118 height 25
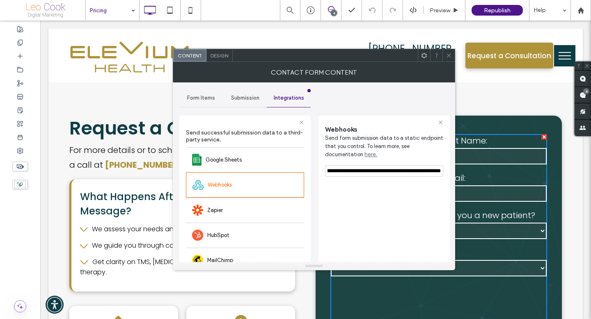
drag, startPoint x: 376, startPoint y: 173, endPoint x: 449, endPoint y: 173, distance: 73.5
click at [449, 173] on div "**********" at bounding box center [383, 223] width 131 height 215
click at [421, 172] on input "**********" at bounding box center [384, 170] width 118 height 11
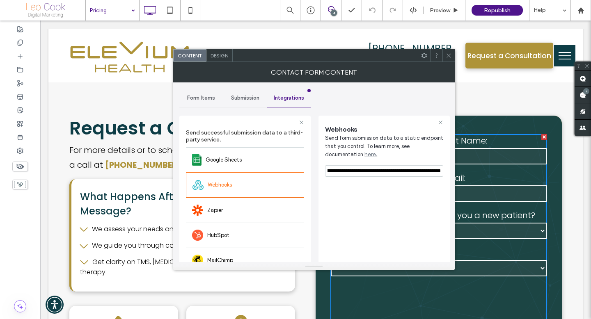
click at [421, 172] on input "**********" at bounding box center [384, 170] width 118 height 11
click at [348, 173] on input "**********" at bounding box center [384, 170] width 118 height 11
drag, startPoint x: 364, startPoint y: 172, endPoint x: 298, endPoint y: 171, distance: 66.1
click at [298, 171] on div "**********" at bounding box center [244, 222] width 131 height 226
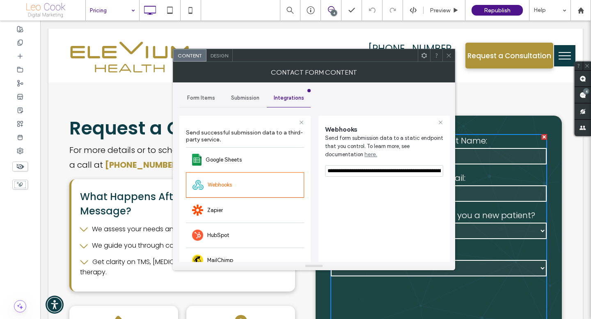
click at [346, 173] on input "**********" at bounding box center [384, 170] width 118 height 11
click at [241, 98] on span "Submission" at bounding box center [245, 98] width 28 height 7
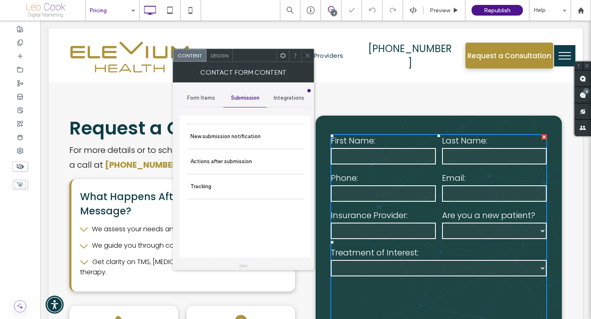
click at [202, 104] on div "Form Items" at bounding box center [201, 98] width 44 height 18
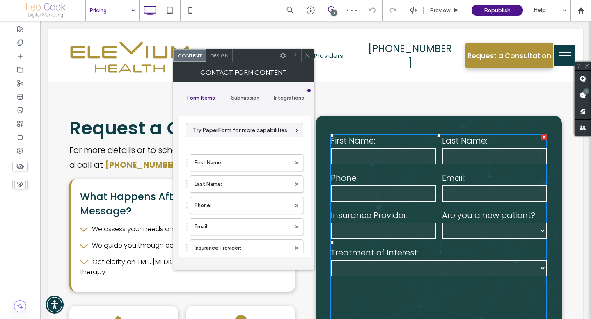
click at [247, 100] on span "Submission" at bounding box center [245, 98] width 28 height 7
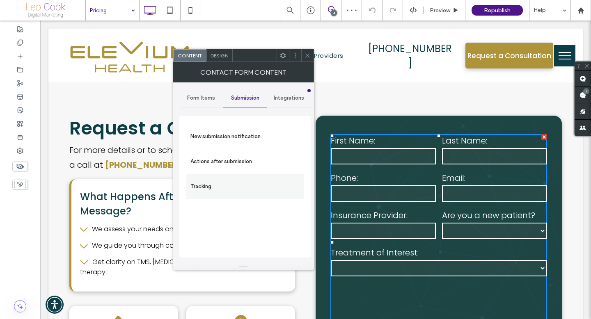
click at [232, 180] on label "Tracking" at bounding box center [245, 187] width 110 height 16
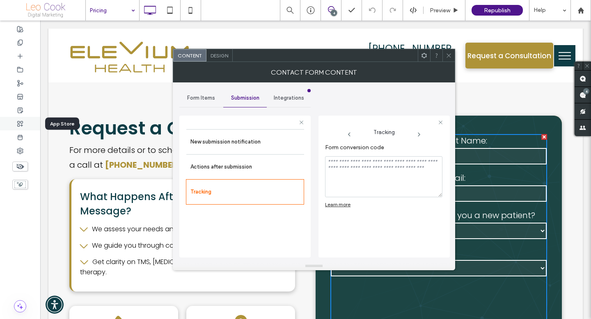
click at [22, 122] on icon at bounding box center [20, 124] width 7 height 7
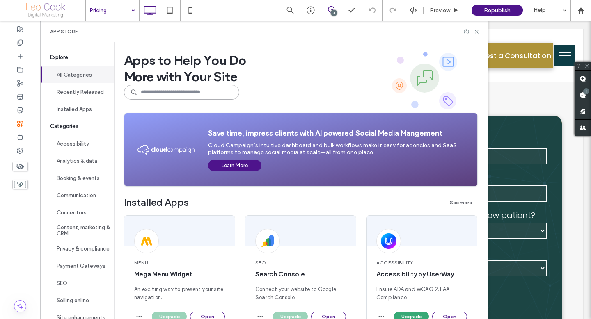
click at [185, 94] on input at bounding box center [181, 92] width 115 height 15
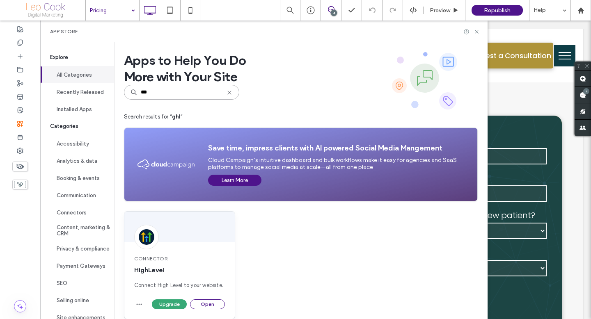
scroll to position [14, 0]
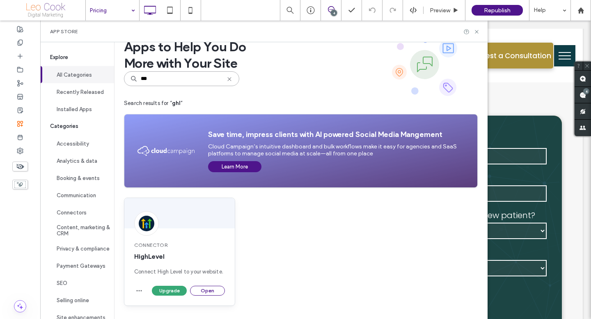
type input "***"
click at [206, 236] on div "Connector HighLevel Connect High Level to your website." at bounding box center [179, 259] width 110 height 54
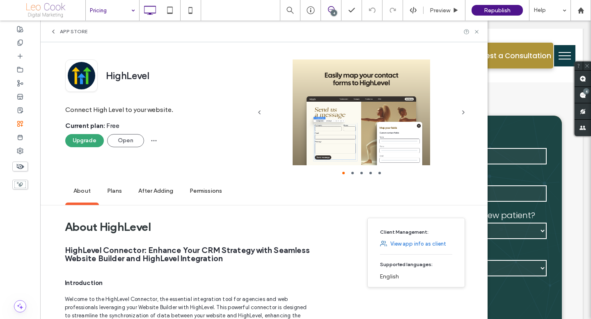
scroll to position [0, 0]
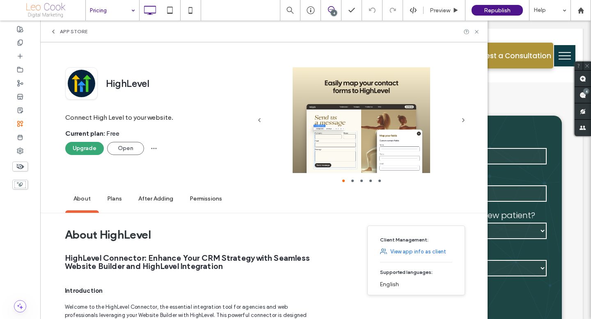
click at [65, 29] on span "App Store" at bounding box center [73, 31] width 27 height 7
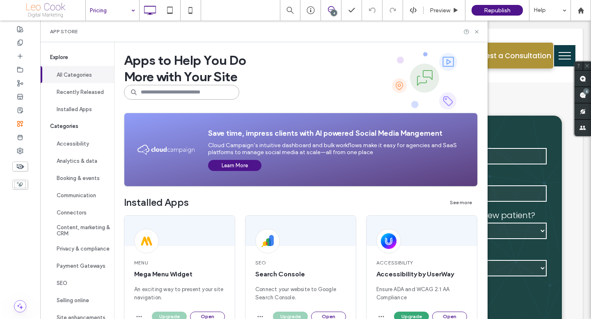
click at [178, 95] on input at bounding box center [181, 92] width 115 height 15
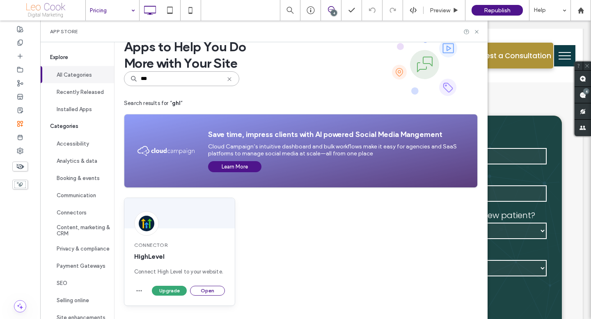
scroll to position [12, 0]
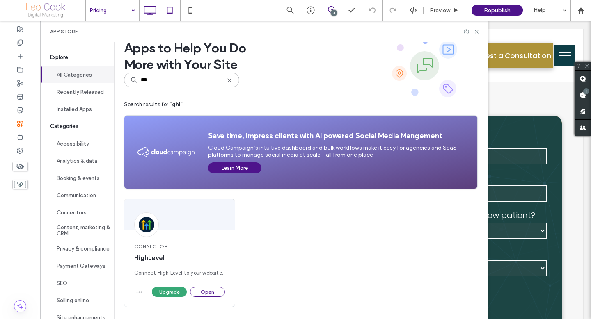
type input "***"
click at [476, 32] on use at bounding box center [476, 31] width 3 height 3
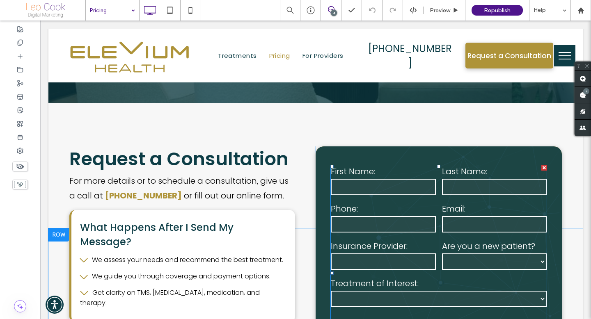
scroll to position [2363, 0]
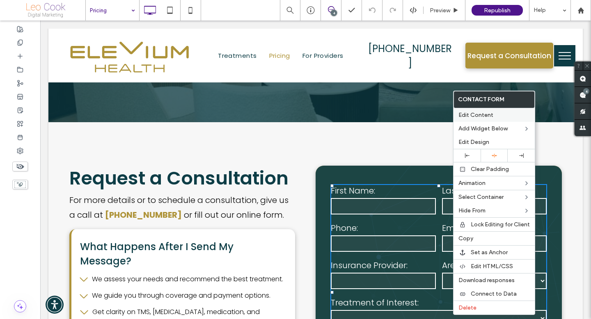
click at [474, 114] on span "Edit Content" at bounding box center [475, 115] width 35 height 7
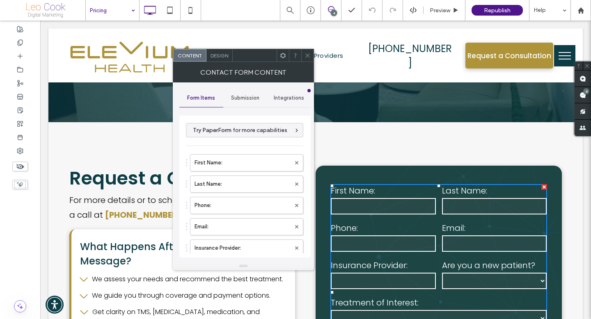
click at [241, 102] on div "Submission" at bounding box center [245, 98] width 44 height 18
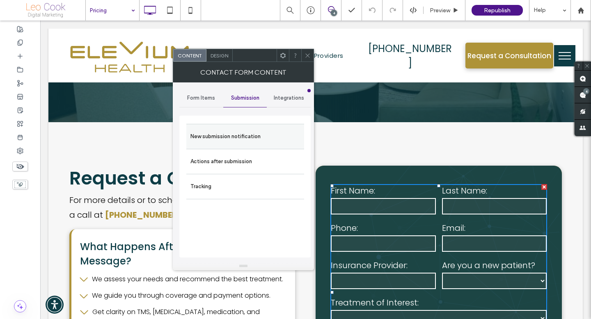
click at [240, 137] on label "New submission notification" at bounding box center [245, 136] width 110 height 16
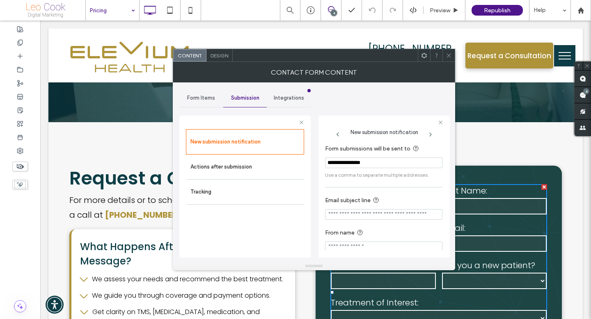
click at [284, 101] on span "Integrations" at bounding box center [289, 98] width 30 height 7
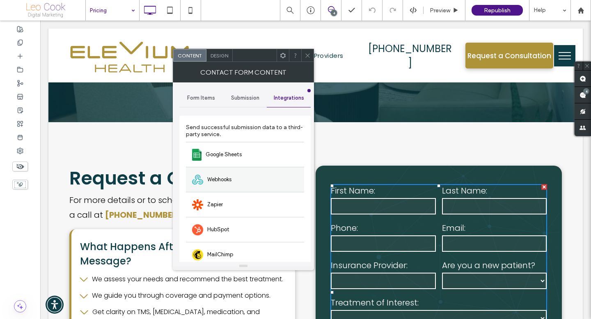
click at [249, 176] on div "Webhooks" at bounding box center [245, 179] width 118 height 25
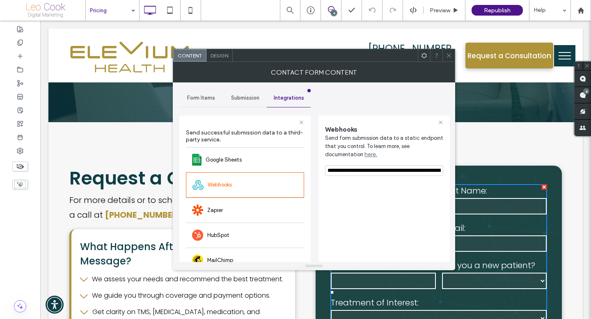
click at [378, 169] on input "**********" at bounding box center [384, 170] width 118 height 11
drag, startPoint x: 339, startPoint y: 171, endPoint x: 444, endPoint y: 172, distance: 105.1
click at [444, 172] on div "**********" at bounding box center [383, 223] width 131 height 215
click at [417, 167] on input "**********" at bounding box center [384, 170] width 118 height 11
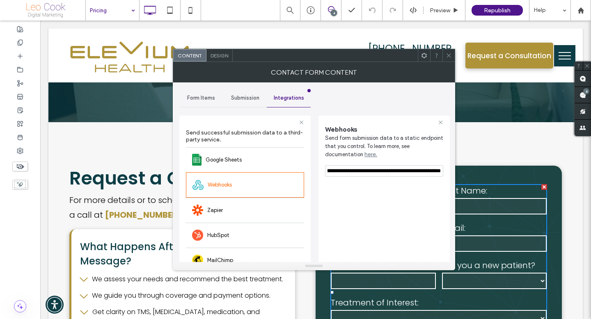
click at [415, 171] on input "**********" at bounding box center [384, 170] width 118 height 11
click at [446, 57] on icon at bounding box center [449, 56] width 6 height 6
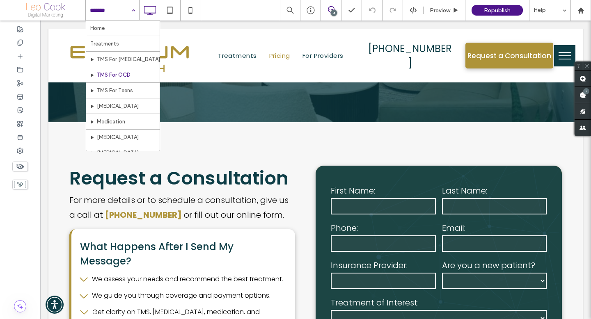
scroll to position [300, 0]
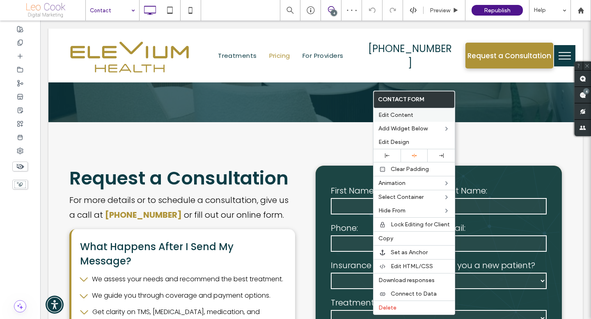
click at [392, 114] on span "Edit Content" at bounding box center [395, 115] width 35 height 7
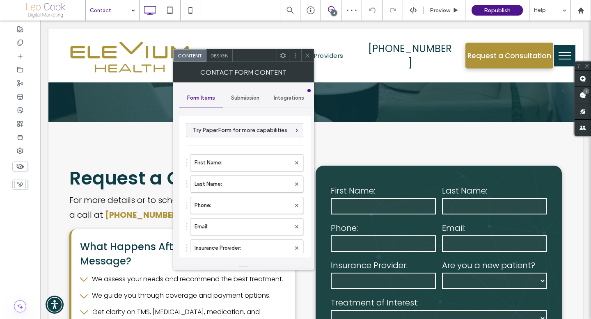
click at [241, 101] on div "Submission" at bounding box center [245, 98] width 44 height 18
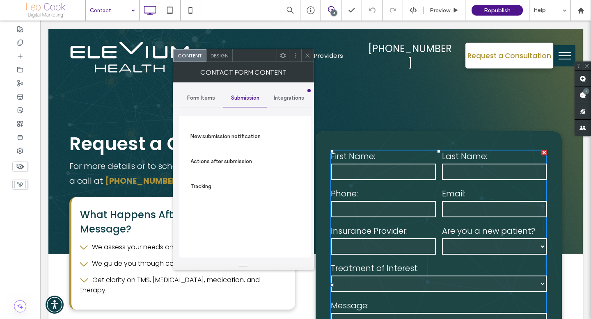
click at [286, 105] on div "Integrations" at bounding box center [289, 98] width 44 height 18
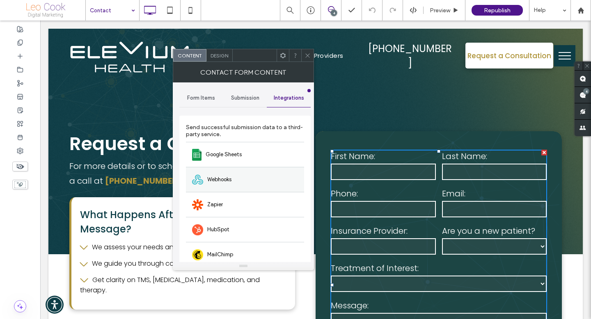
click at [234, 178] on div "Webhooks" at bounding box center [245, 179] width 118 height 25
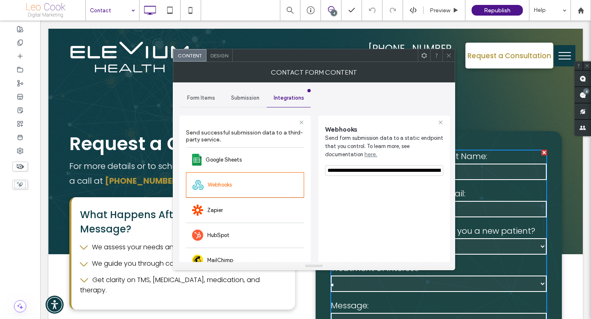
click at [346, 171] on input "**********" at bounding box center [384, 170] width 118 height 11
click at [404, 173] on input "**********" at bounding box center [384, 170] width 118 height 11
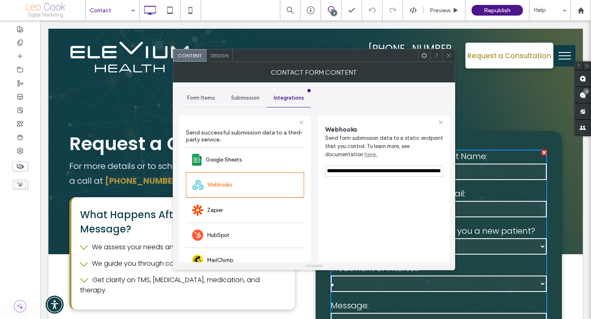
drag, startPoint x: 375, startPoint y: 173, endPoint x: 450, endPoint y: 173, distance: 75.5
click at [450, 173] on div "**********" at bounding box center [314, 172] width 282 height 180
click at [429, 172] on input "**********" at bounding box center [384, 170] width 118 height 11
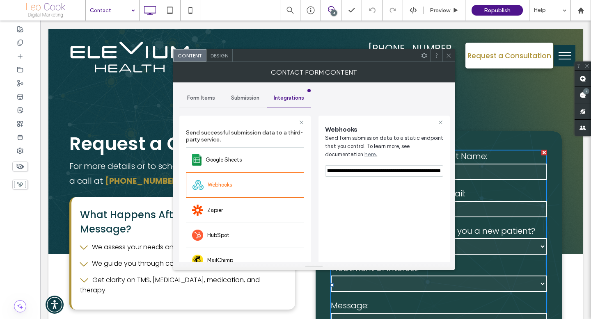
click at [448, 53] on icon at bounding box center [449, 56] width 6 height 6
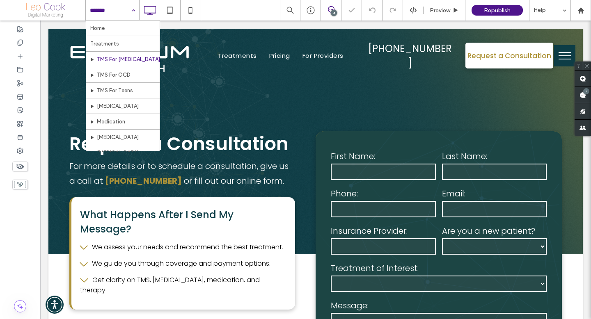
scroll to position [40, 0]
click at [305, 229] on div "Request a Consultation For more details or to schedule a consultation, give us …" at bounding box center [192, 285] width 246 height 308
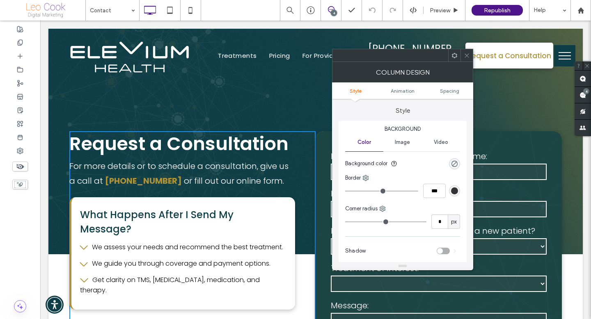
click at [465, 52] on span at bounding box center [467, 55] width 6 height 12
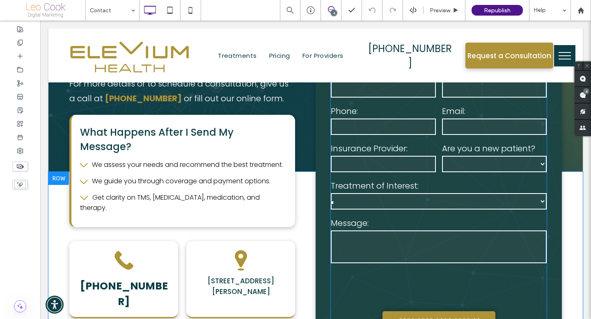
scroll to position [0, 0]
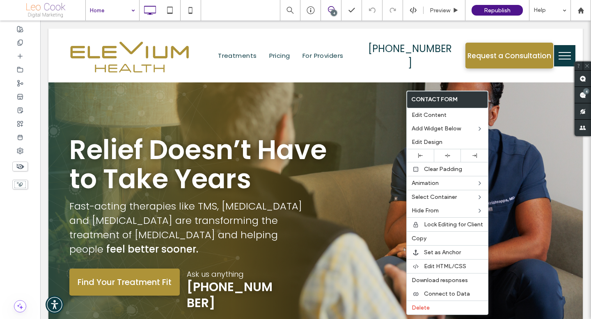
scroll to position [3716, 0]
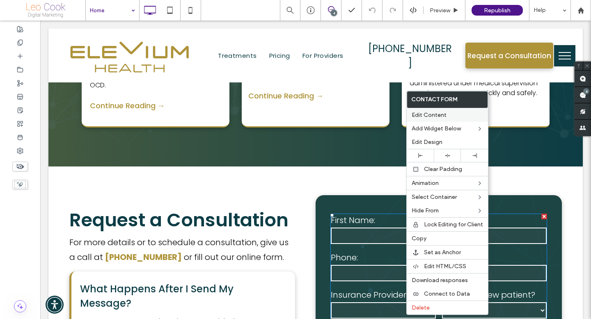
click at [432, 112] on span "Edit Content" at bounding box center [429, 115] width 35 height 7
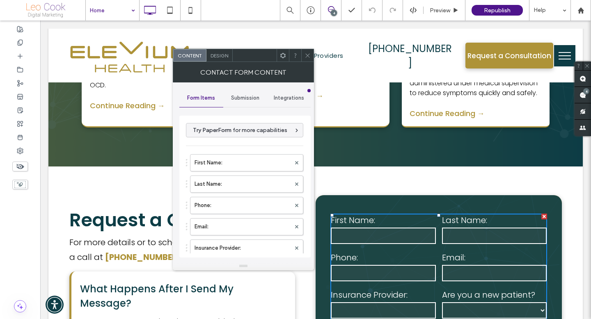
click at [252, 96] on span "Submission" at bounding box center [245, 98] width 28 height 7
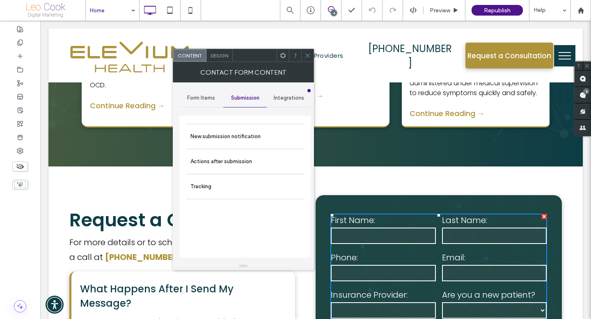
click at [276, 98] on span "Integrations" at bounding box center [289, 98] width 30 height 7
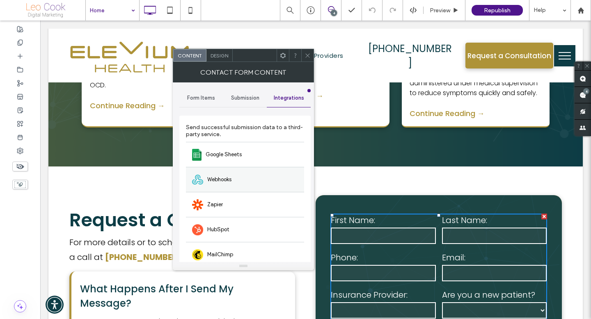
click at [231, 178] on span "Webhooks" at bounding box center [219, 180] width 24 height 8
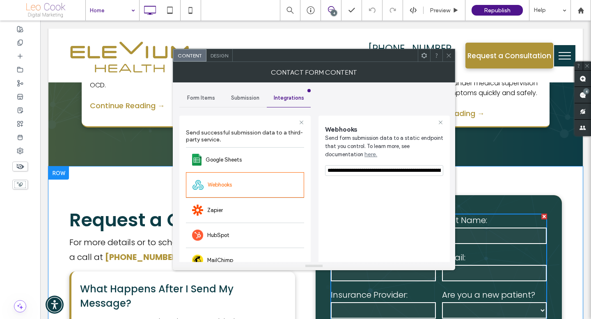
scroll to position [0, 218]
drag, startPoint x: 421, startPoint y: 192, endPoint x: 486, endPoint y: 172, distance: 68.4
